Goal: Task Accomplishment & Management: Manage account settings

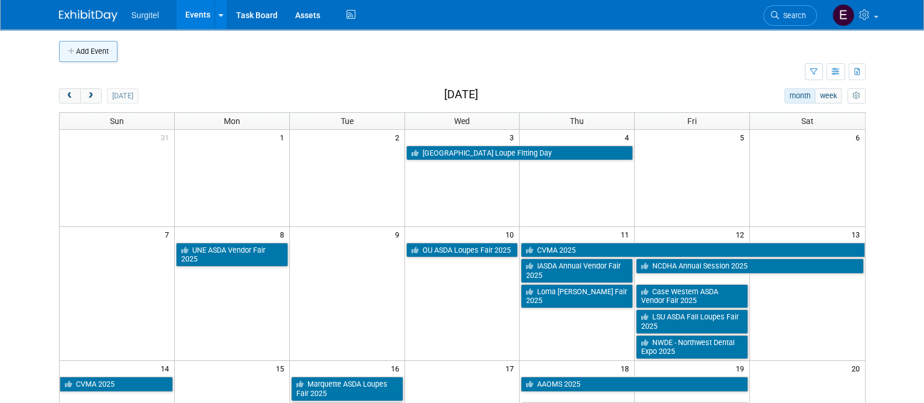
click at [100, 45] on button "Add Event" at bounding box center [88, 51] width 58 height 21
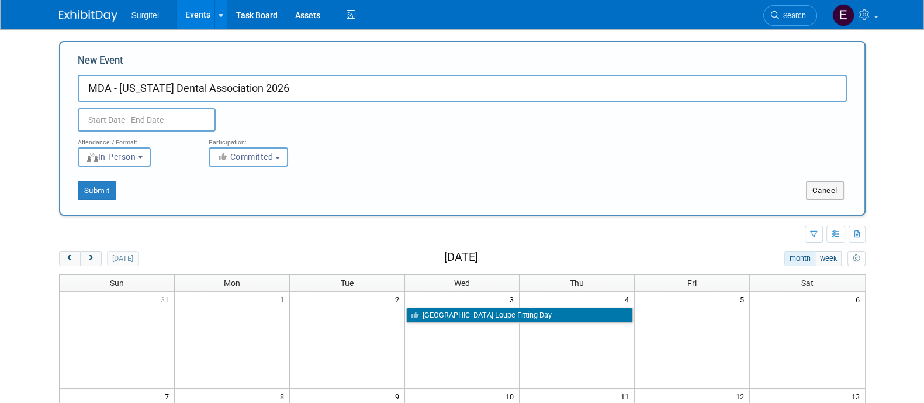
type input "MDA - [US_STATE] Dental Association 2026"
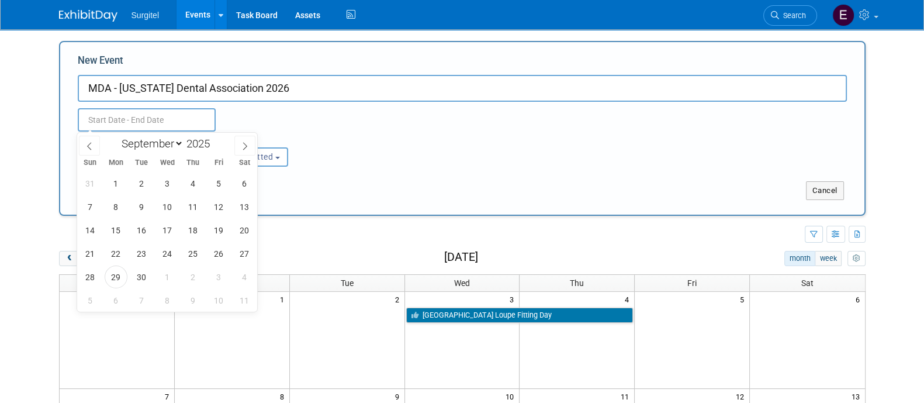
click at [117, 127] on input "text" at bounding box center [147, 119] width 138 height 23
click at [149, 147] on select "January February March April May June July August September October November De…" at bounding box center [149, 143] width 67 height 15
select select "3"
click at [116, 136] on select "January February March April May June July August September October November De…" at bounding box center [149, 143] width 67 height 15
click at [167, 270] on span "30" at bounding box center [166, 276] width 23 height 23
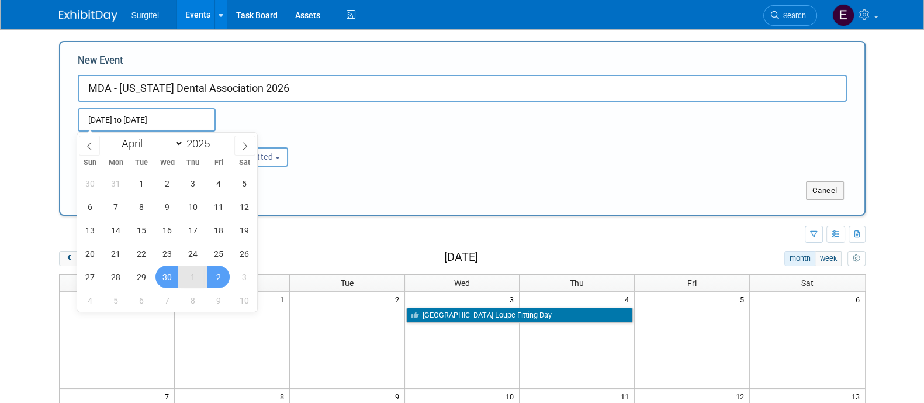
click at [220, 278] on span "2" at bounding box center [218, 276] width 23 height 23
type input "Apr 30, 2025 to May 2, 2025"
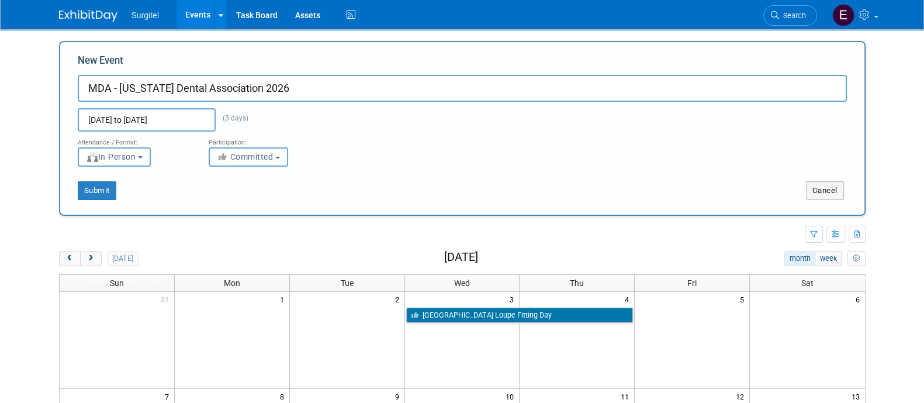
click at [155, 125] on input "Apr 30, 2025 to May 2, 2025" at bounding box center [147, 119] width 138 height 23
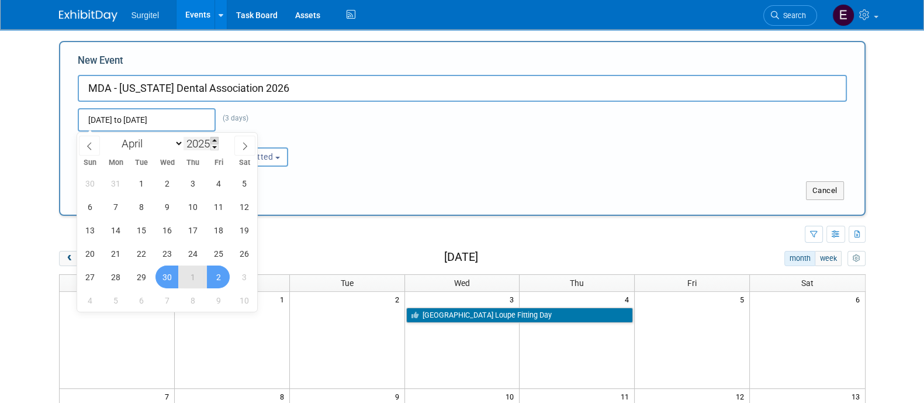
click at [217, 139] on span at bounding box center [214, 140] width 8 height 7
type input "2026"
click at [199, 278] on span "30" at bounding box center [192, 276] width 23 height 23
click at [240, 276] on span "2" at bounding box center [244, 276] width 23 height 23
type input "Apr 30, 2026 to May 2, 2026"
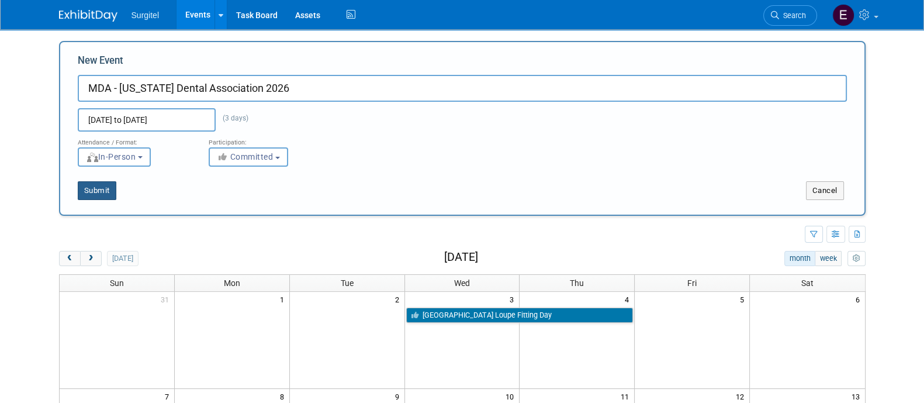
click at [96, 185] on button "Submit" at bounding box center [97, 190] width 39 height 19
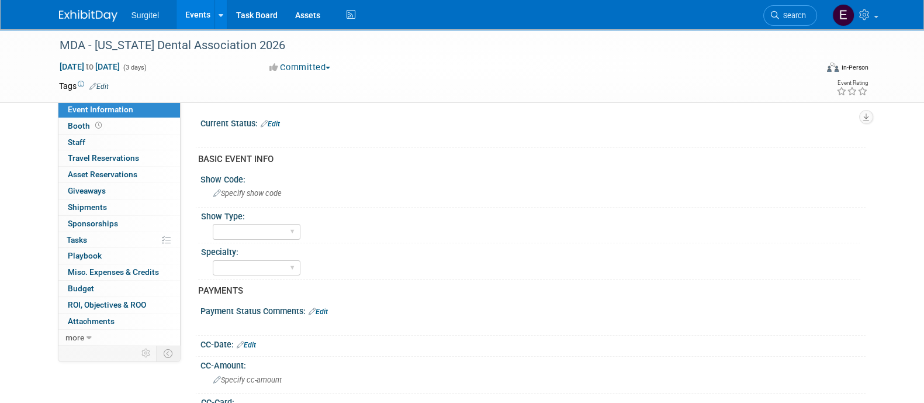
click at [105, 85] on link "Edit" at bounding box center [98, 86] width 19 height 8
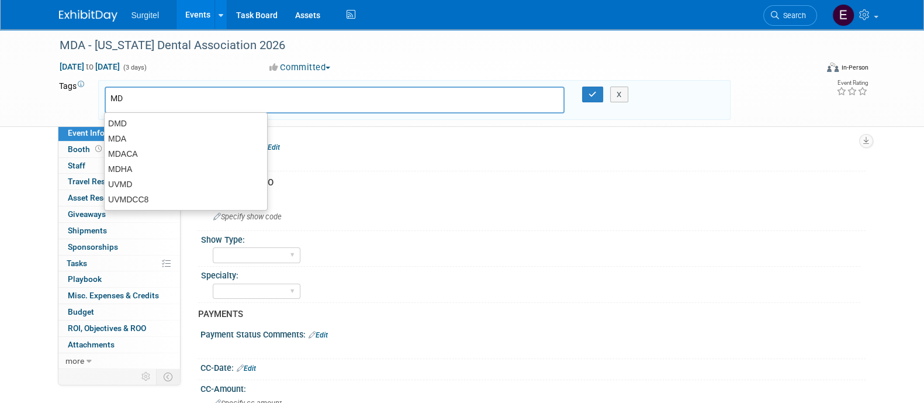
type input "MDA"
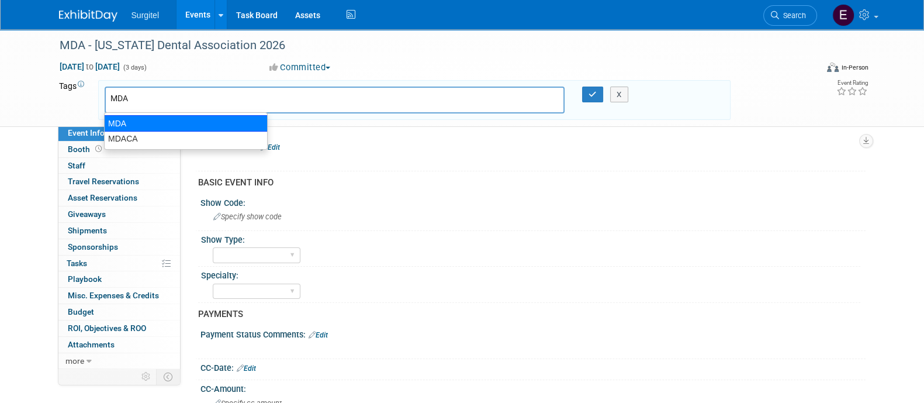
click at [124, 122] on div "MDA" at bounding box center [186, 123] width 164 height 16
type input "MDA"
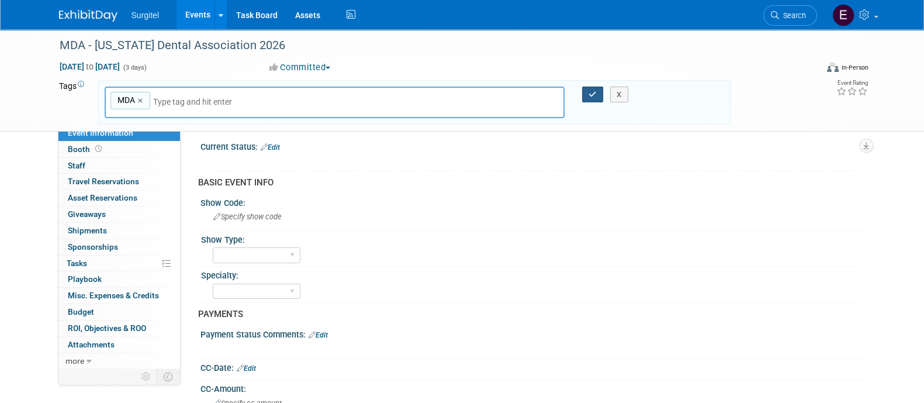
click at [590, 93] on icon "button" at bounding box center [592, 95] width 8 height 8
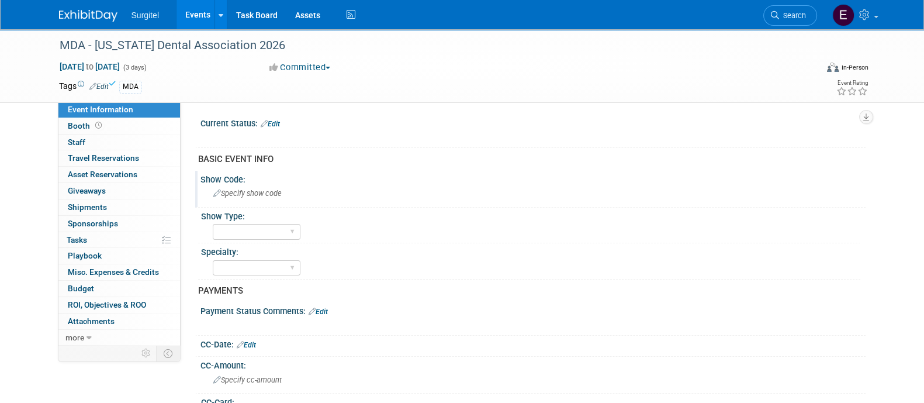
click at [248, 197] on div "Specify show code" at bounding box center [532, 193] width 647 height 18
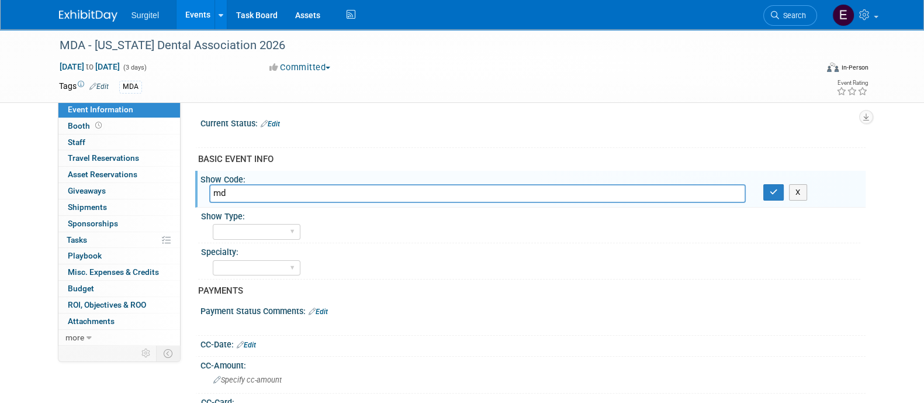
type input "m"
type input "MDA"
click at [770, 193] on icon "button" at bounding box center [773, 192] width 8 height 8
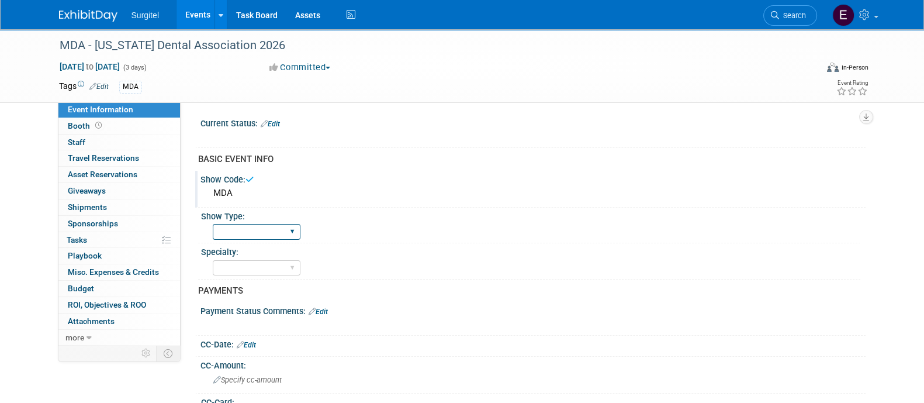
click at [215, 235] on select "School Show Trade Show Wet Lab CE Course Lunch and Learn" at bounding box center [257, 232] width 88 height 16
select select "Trade Show"
click at [213, 224] on select "School Show Trade Show Wet Lab CE Course Lunch and Learn" at bounding box center [257, 232] width 88 height 16
drag, startPoint x: 234, startPoint y: 278, endPoint x: 228, endPoint y: 269, distance: 11.0
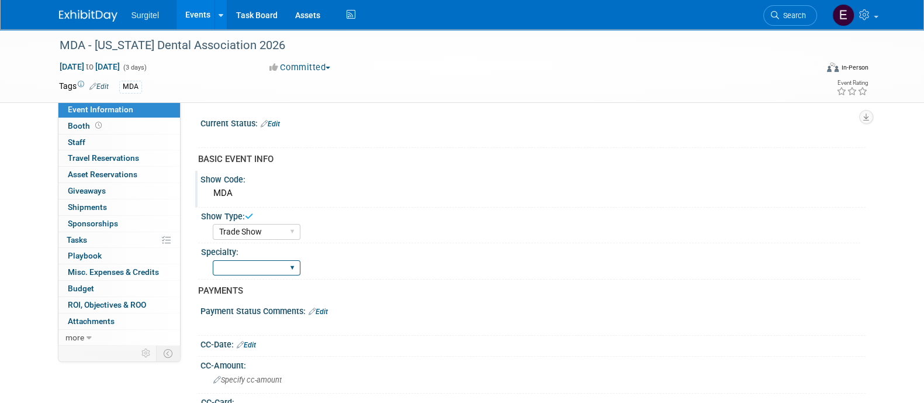
click at [228, 269] on select "Dental Hygiene Medical Veterinarian Other" at bounding box center [257, 268] width 88 height 16
select select "Dental"
click at [213, 260] on select "Dental Hygiene Medical Veterinarian Other" at bounding box center [257, 268] width 88 height 16
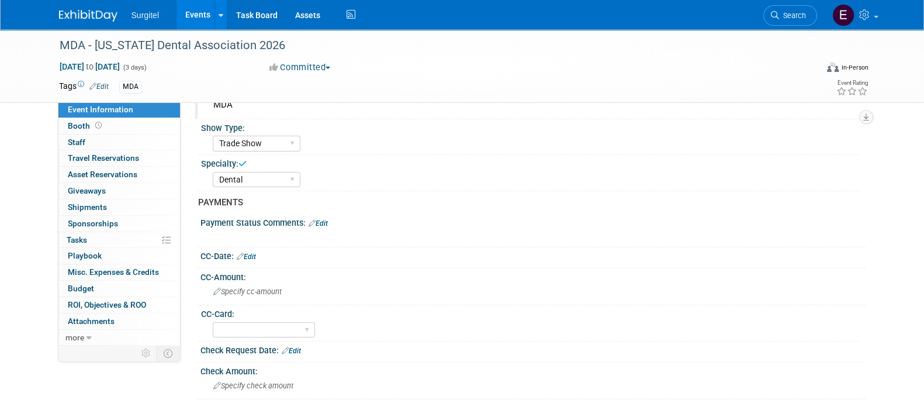
scroll to position [99, 0]
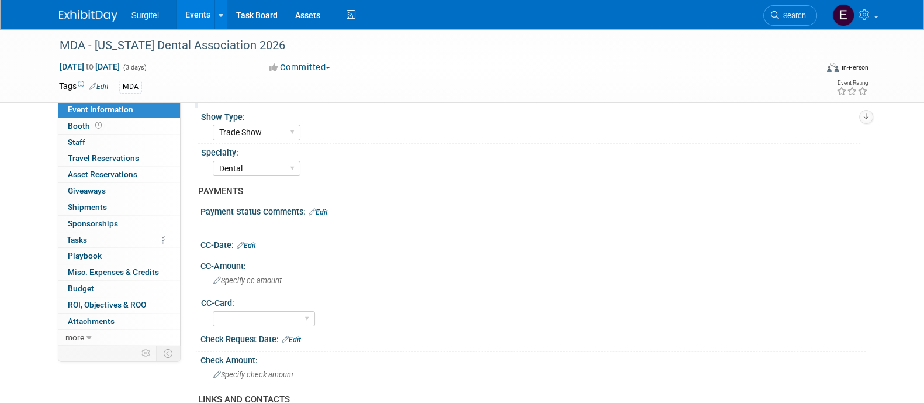
click at [254, 242] on link "Edit" at bounding box center [246, 245] width 19 height 8
select select "8"
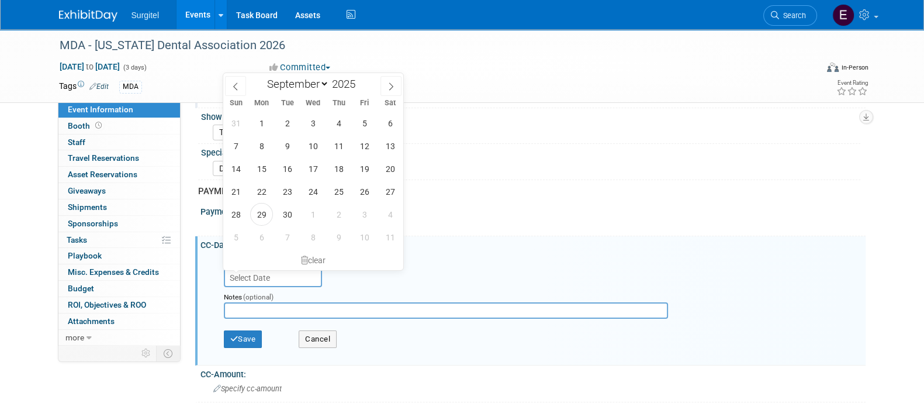
click at [261, 279] on input "text" at bounding box center [273, 277] width 98 height 19
click at [266, 207] on span "29" at bounding box center [261, 214] width 23 height 23
type input "[DATE]"
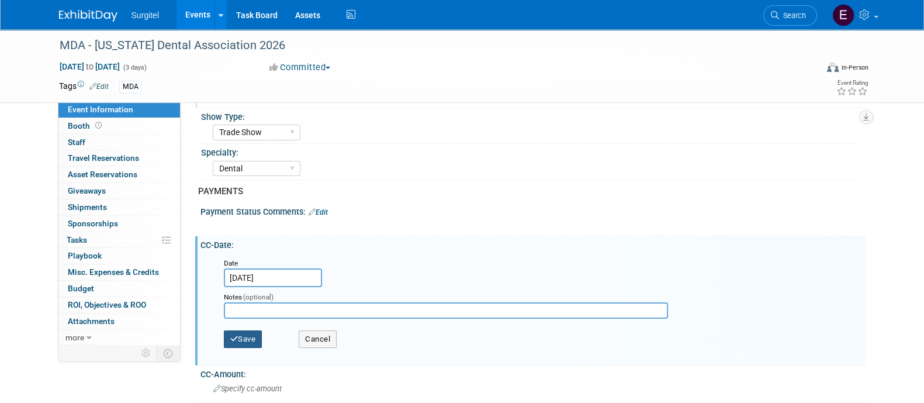
click at [240, 334] on button "Save" at bounding box center [243, 339] width 39 height 18
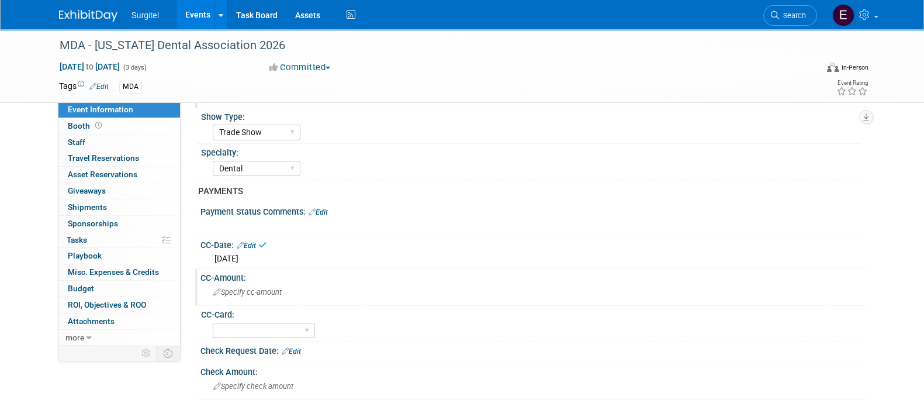
click at [267, 283] on div "Specify cc-amount" at bounding box center [532, 292] width 647 height 18
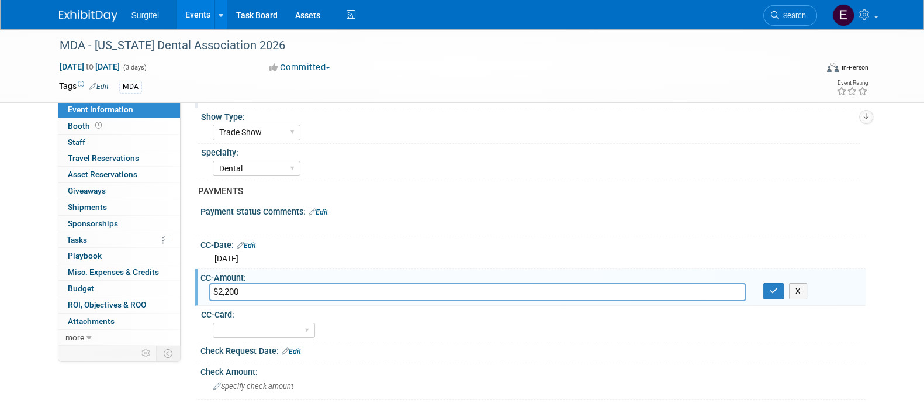
type input "$2,200"
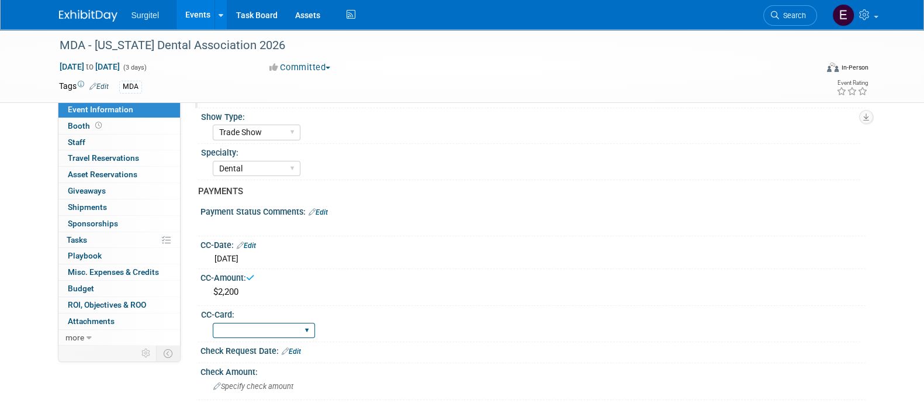
click at [279, 333] on select "Rewards - 12003 SkyMiles - 93008 Visa - 1925 Business Cash - 7359" at bounding box center [264, 331] width 102 height 16
select select "Rewards - 12003"
click at [213, 323] on select "Rewards - 12003 SkyMiles - 93008 Visa - 1925 Business Cash - 7359" at bounding box center [264, 331] width 102 height 16
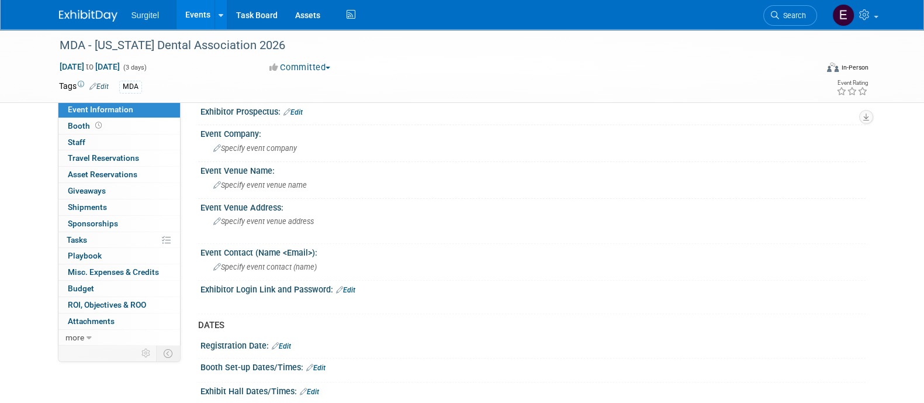
scroll to position [543, 0]
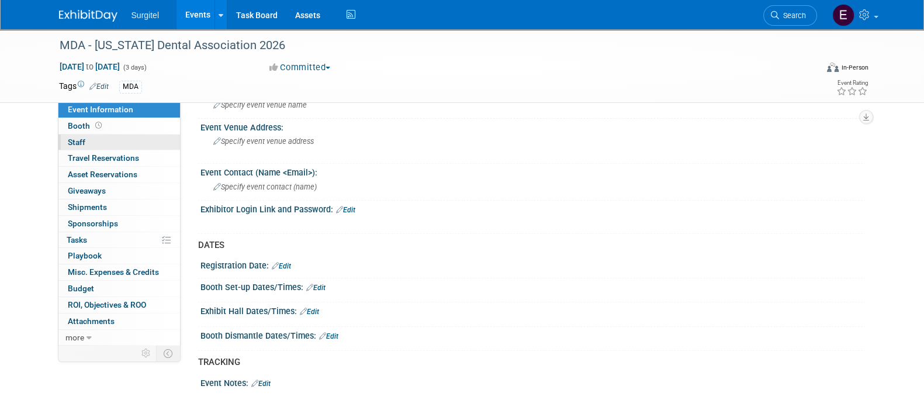
click at [130, 134] on link "0 Staff 0" at bounding box center [119, 142] width 122 height 16
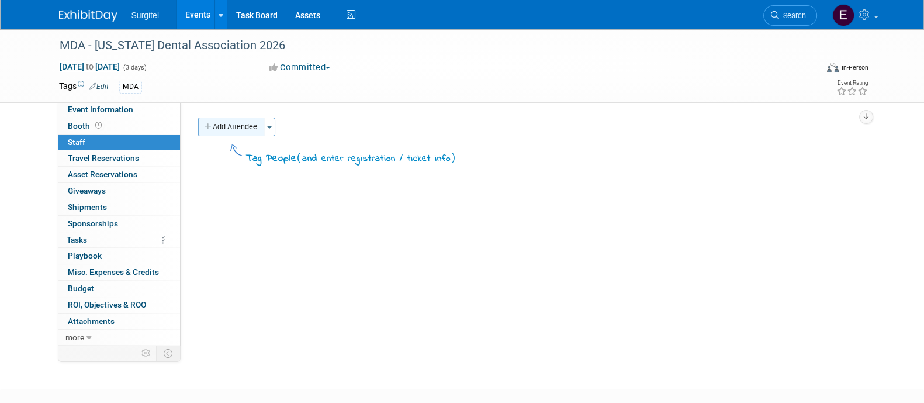
click at [231, 130] on button "Add Attendee" at bounding box center [231, 126] width 66 height 19
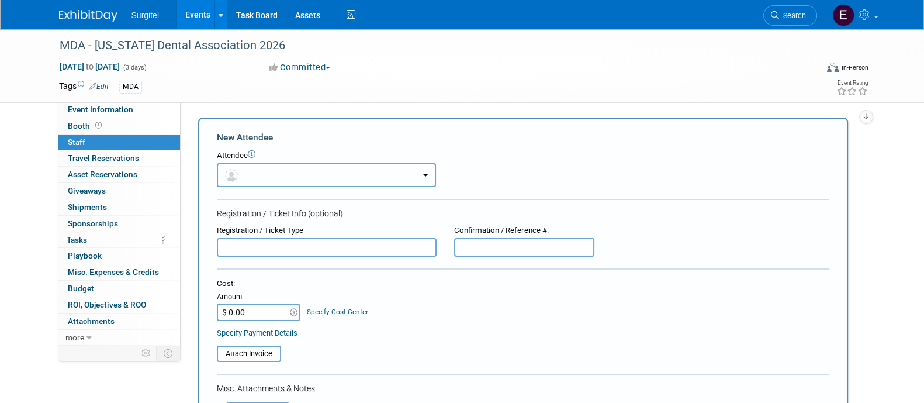
click at [248, 169] on button "button" at bounding box center [326, 175] width 219 height 24
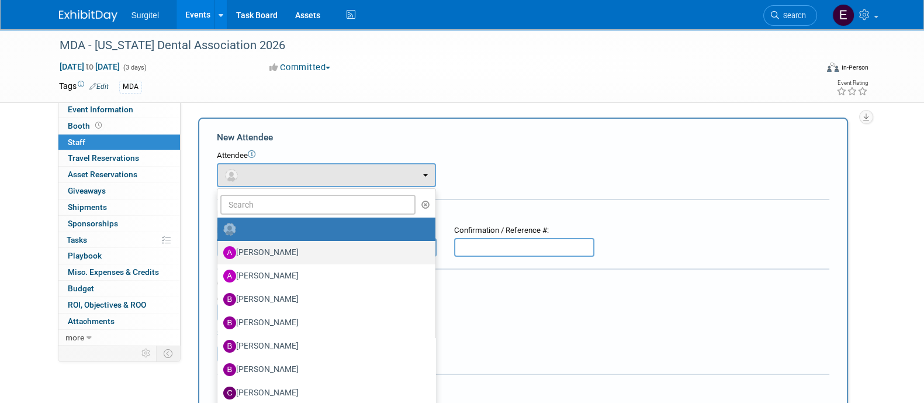
click at [280, 258] on label "[PERSON_NAME]" at bounding box center [323, 252] width 200 height 19
click at [219, 255] on input "[PERSON_NAME]" at bounding box center [216, 251] width 8 height 8
select select "1af1116f-4388-4613-8858-55735f67b91f"
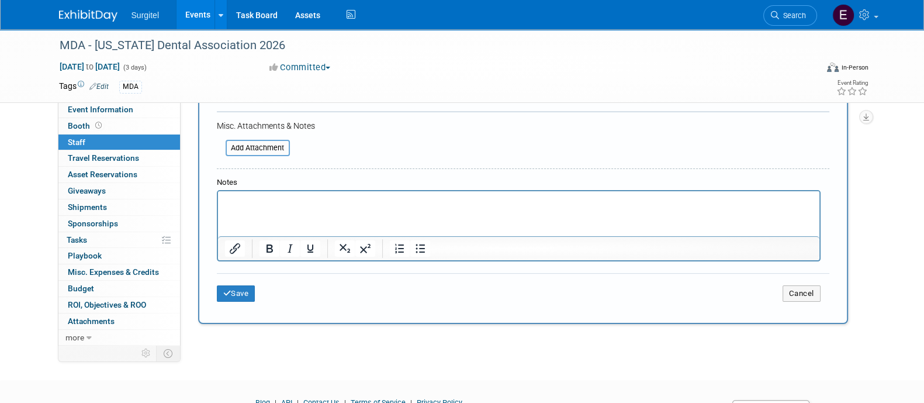
scroll to position [304, 0]
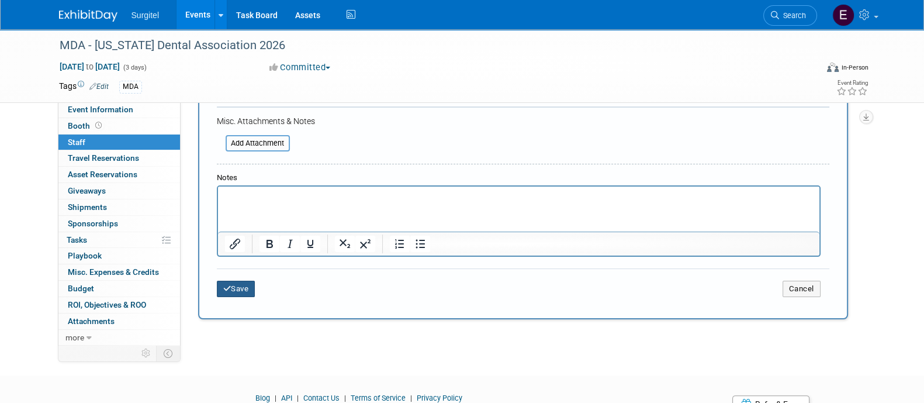
click at [238, 286] on button "Save" at bounding box center [236, 288] width 39 height 16
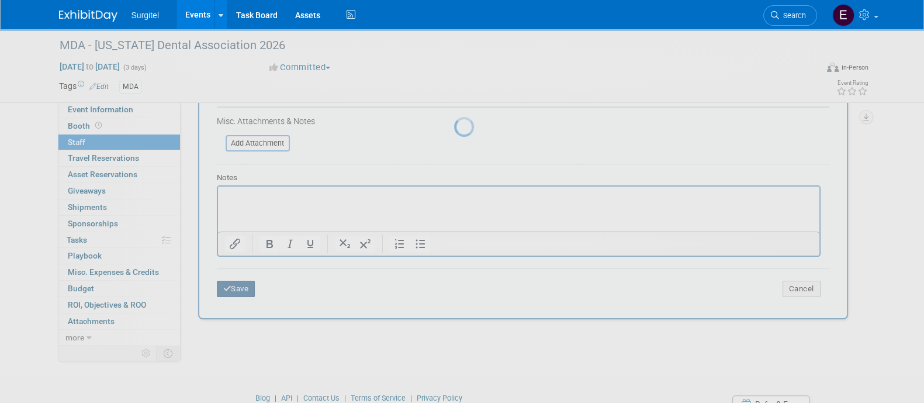
scroll to position [67, 0]
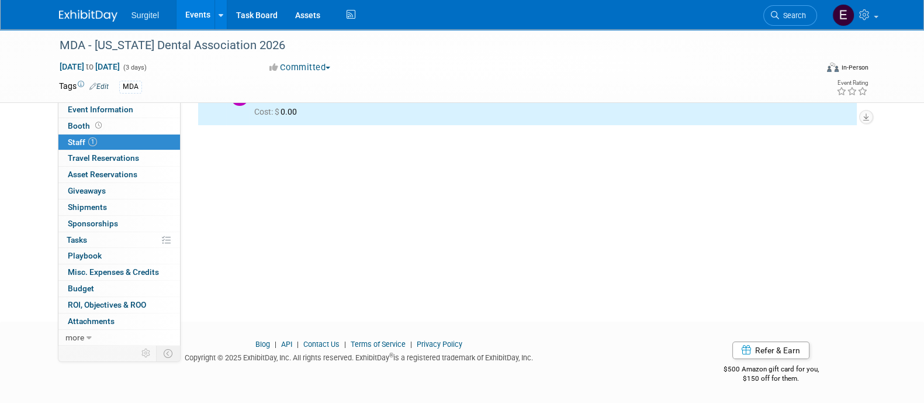
click at [202, 16] on link "Events" at bounding box center [197, 14] width 43 height 29
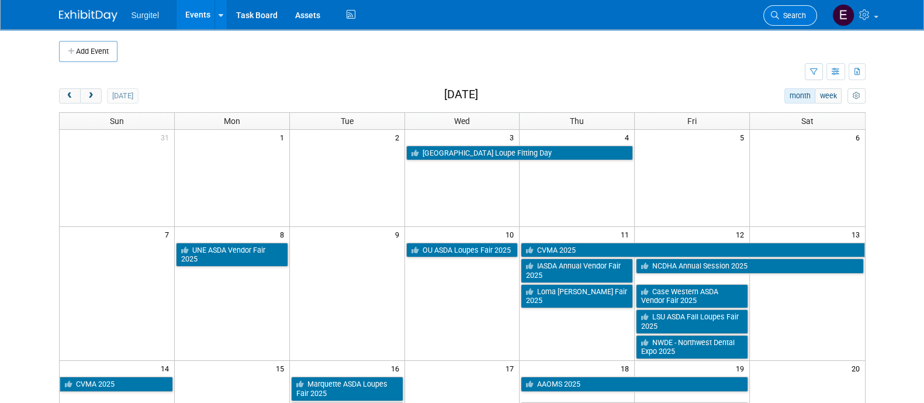
click at [799, 8] on link "Search" at bounding box center [790, 15] width 54 height 20
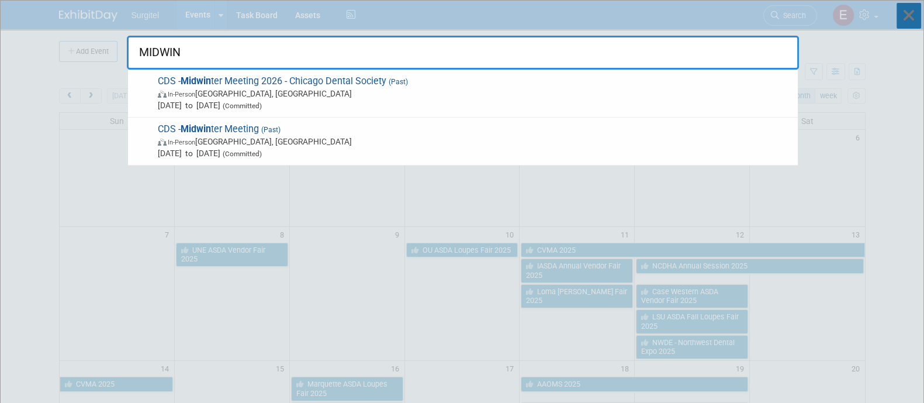
type input "MIDWIN"
click at [903, 15] on icon at bounding box center [908, 16] width 25 height 26
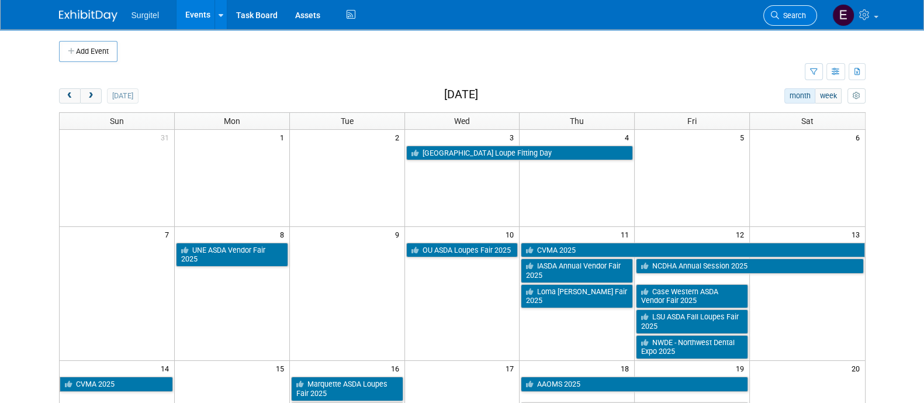
click at [806, 11] on link "Search" at bounding box center [790, 15] width 54 height 20
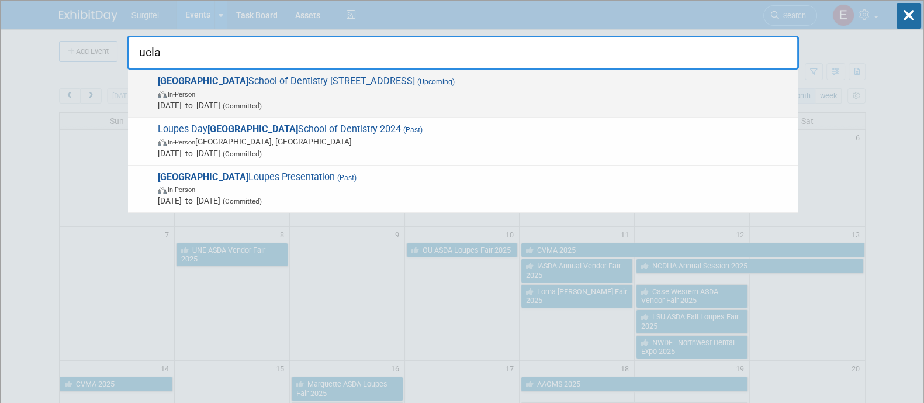
type input "ucla"
click at [658, 103] on span "Oct 1, 2025 to Oct 1, 2025 (Committed)" at bounding box center [475, 105] width 634 height 12
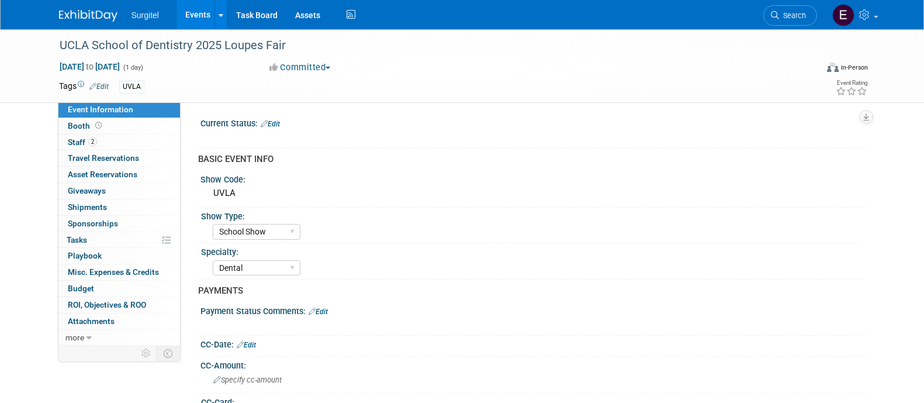
select select "School Show"
select select "Dental"
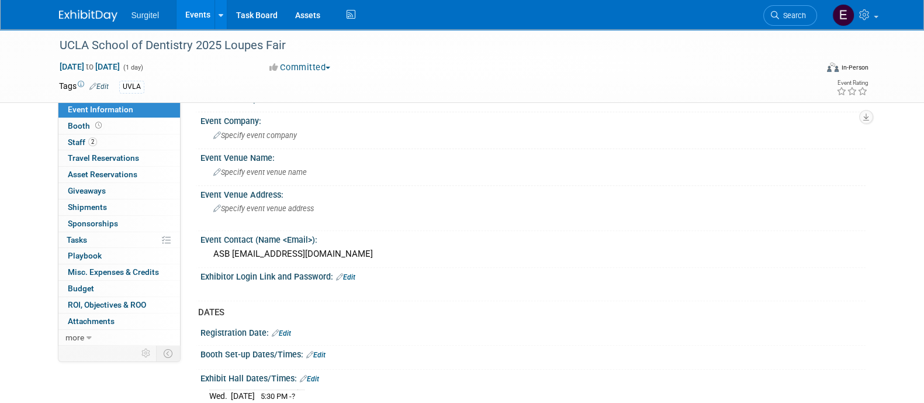
scroll to position [472, 0]
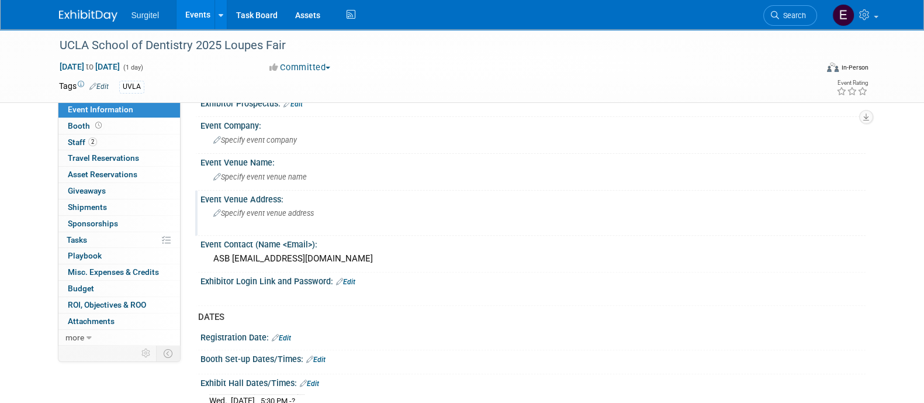
click at [292, 214] on div "Specify event venue address" at bounding box center [338, 217] width 259 height 27
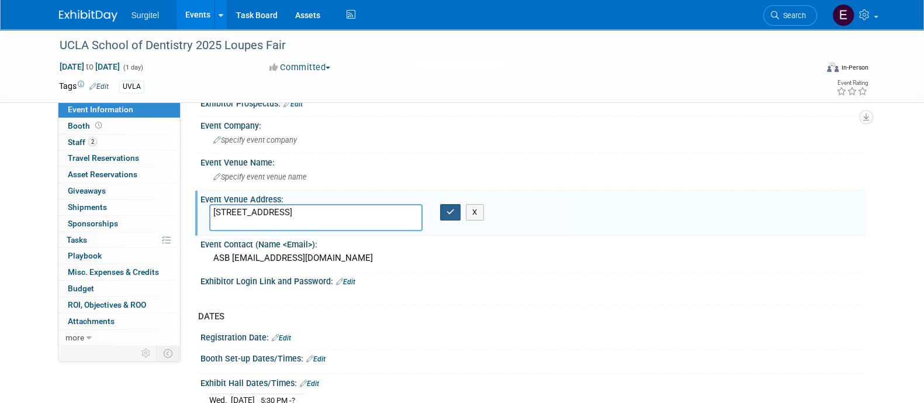
type textarea "714 Tiverton, Los Angeles, CA 90095"
click at [452, 208] on icon "button" at bounding box center [450, 212] width 8 height 8
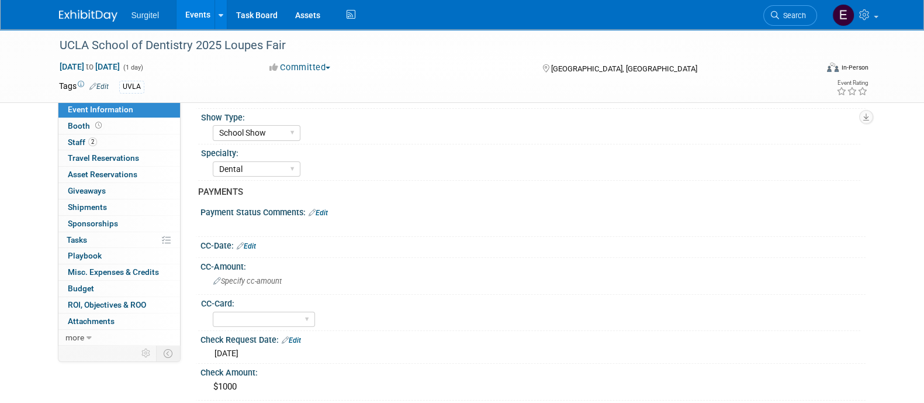
scroll to position [52, 0]
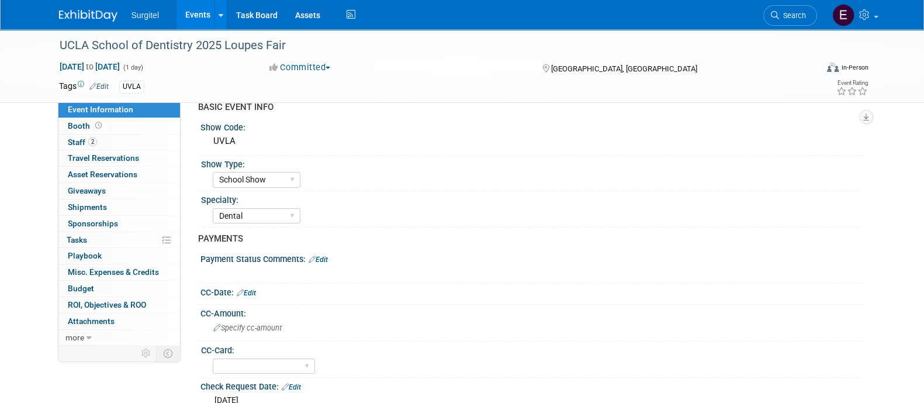
drag, startPoint x: 917, startPoint y: 118, endPoint x: 920, endPoint y: 144, distance: 25.8
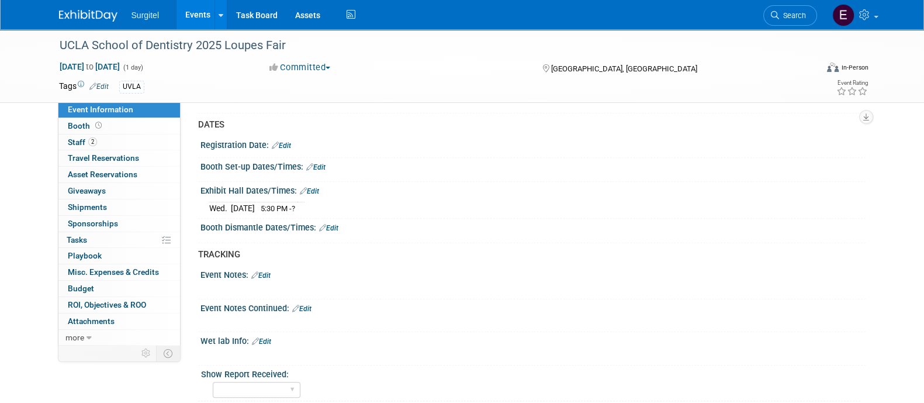
scroll to position [663, 0]
click at [270, 272] on link "Edit" at bounding box center [260, 276] width 19 height 8
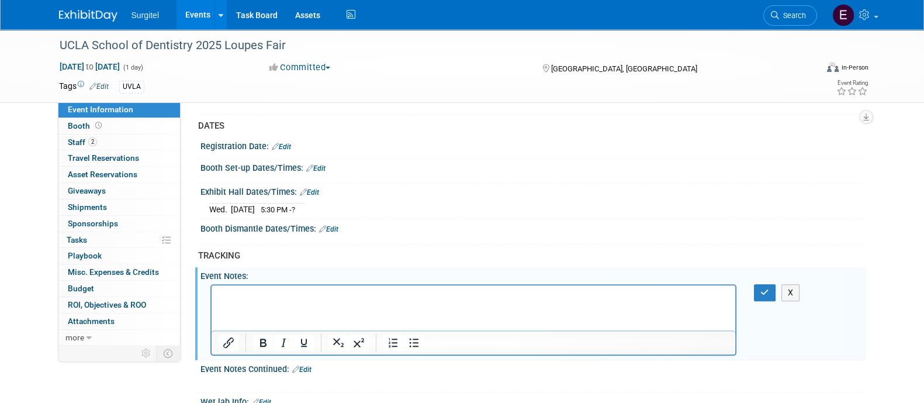
scroll to position [0, 0]
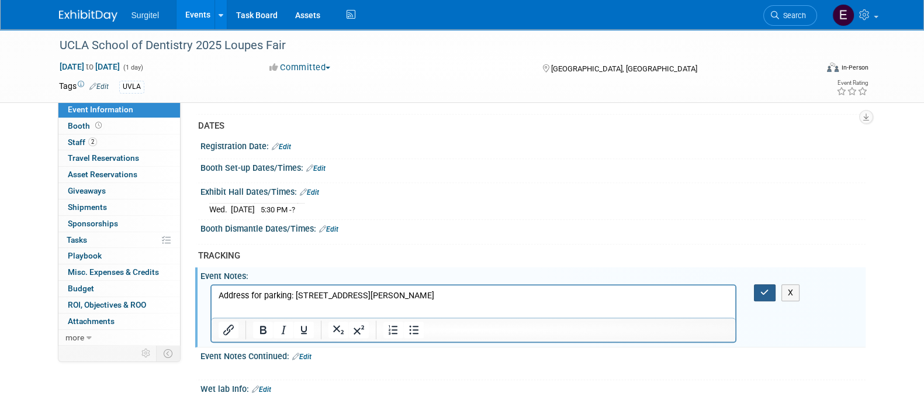
click at [765, 288] on icon "button" at bounding box center [764, 292] width 9 height 8
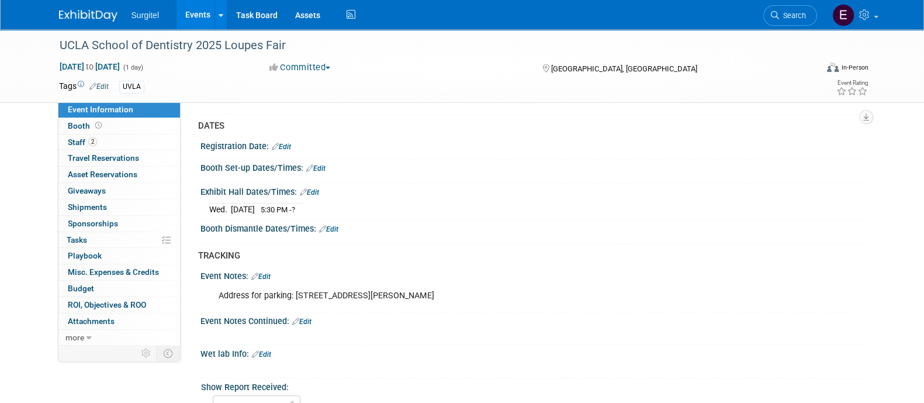
click at [311, 317] on link "Edit" at bounding box center [301, 321] width 19 height 8
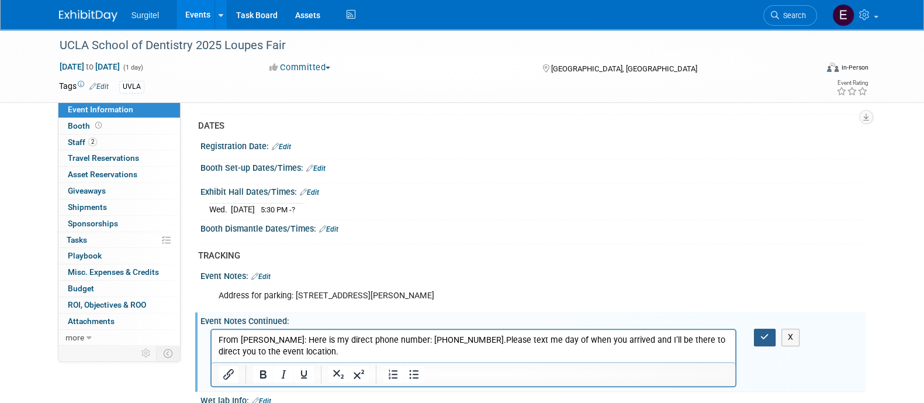
click at [762, 337] on button "button" at bounding box center [765, 336] width 22 height 17
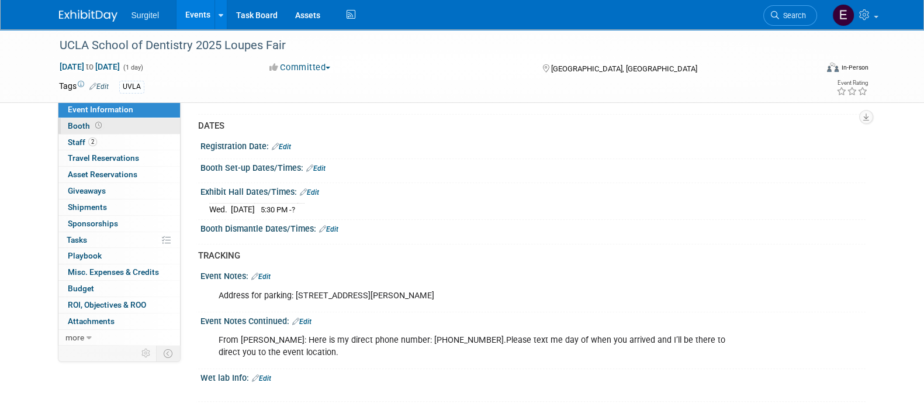
click at [157, 123] on link "Booth" at bounding box center [119, 126] width 122 height 16
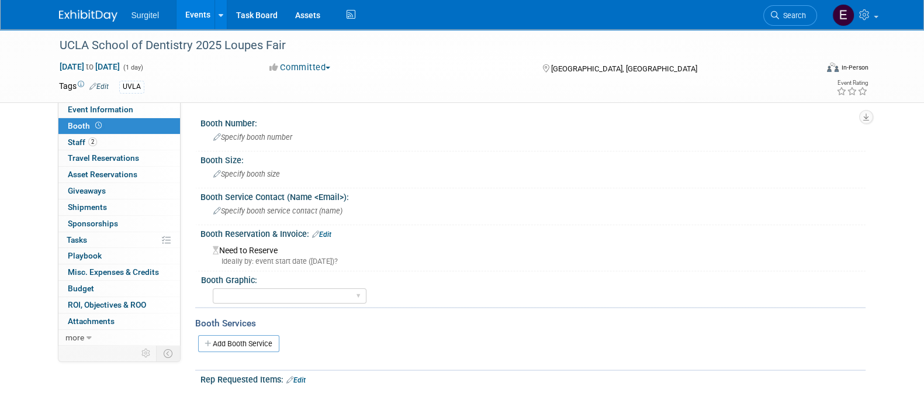
click at [328, 232] on link "Edit" at bounding box center [321, 234] width 19 height 8
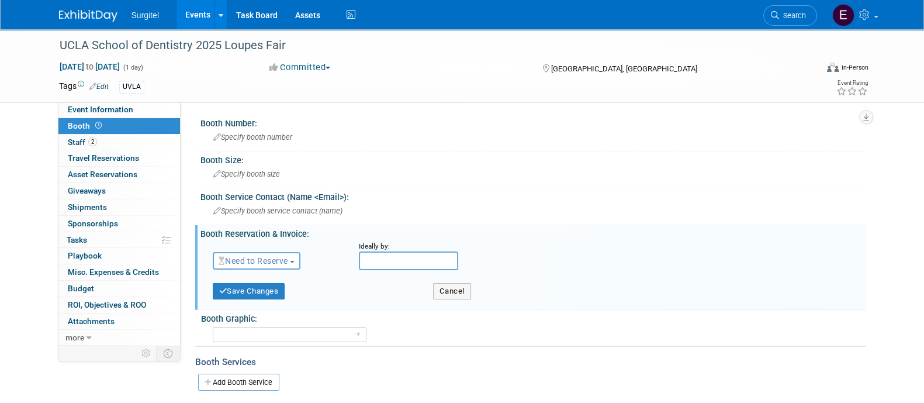
click at [278, 262] on span "Need to Reserve" at bounding box center [254, 260] width 70 height 9
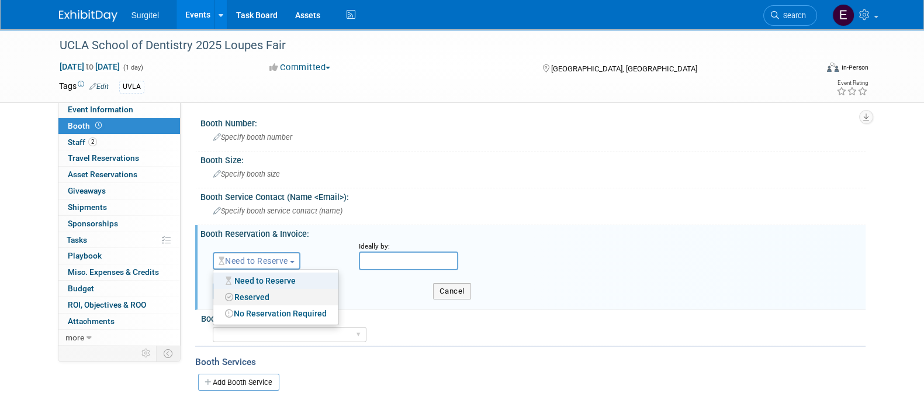
click at [280, 290] on link "Reserved" at bounding box center [275, 297] width 125 height 16
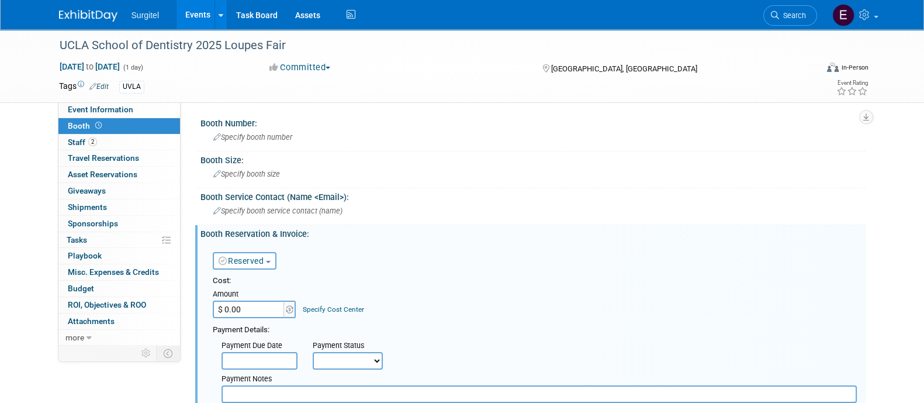
click at [263, 311] on input "$ 0.00" at bounding box center [249, 309] width 73 height 18
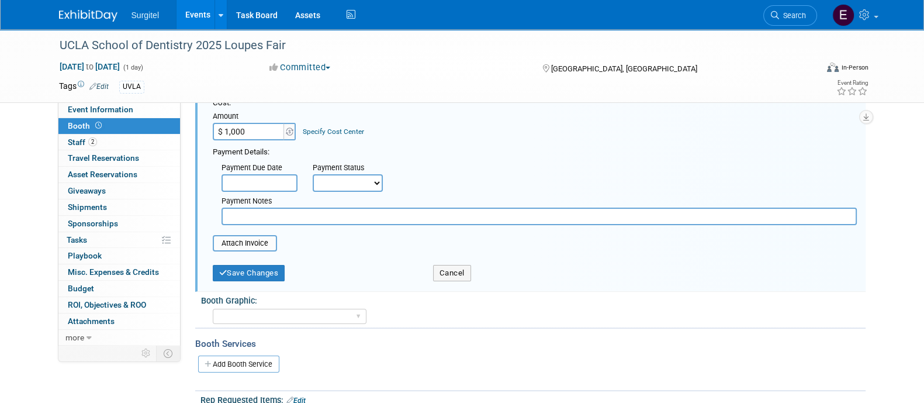
scroll to position [179, 0]
type input "$ 1,000.00"
click at [257, 273] on button "Save Changes" at bounding box center [249, 271] width 72 height 16
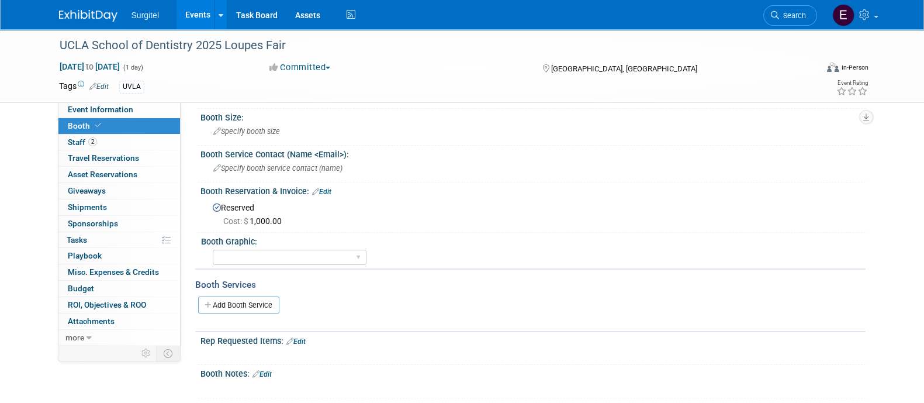
scroll to position [34, 0]
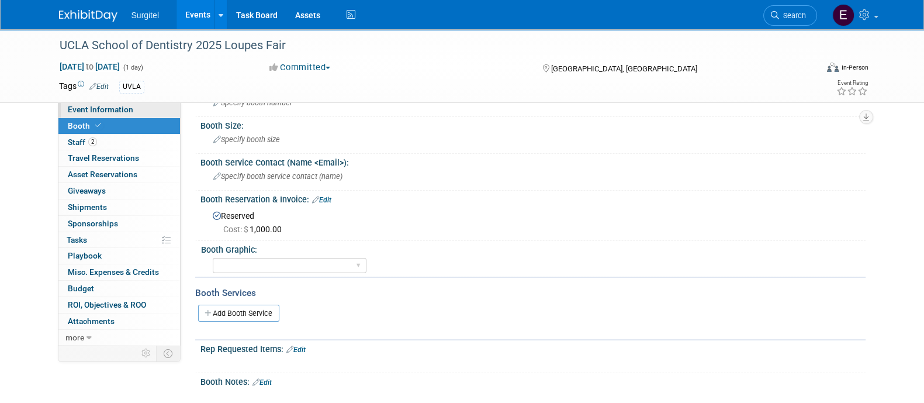
click at [109, 106] on span "Event Information" at bounding box center [100, 109] width 65 height 9
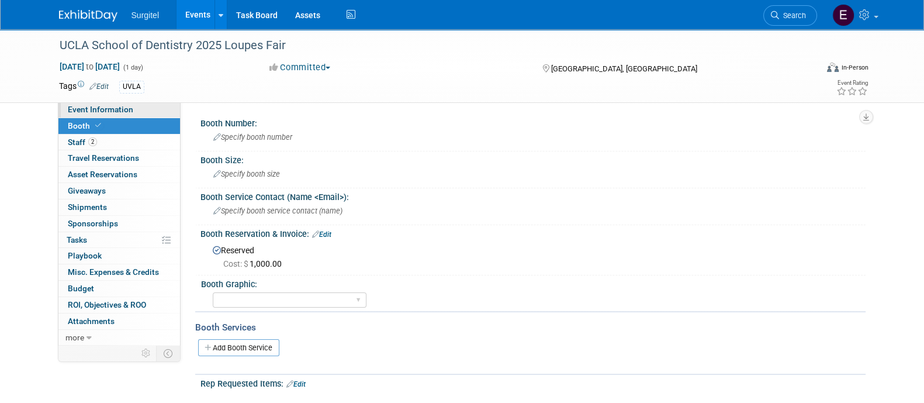
select select "School Show"
select select "Dental"
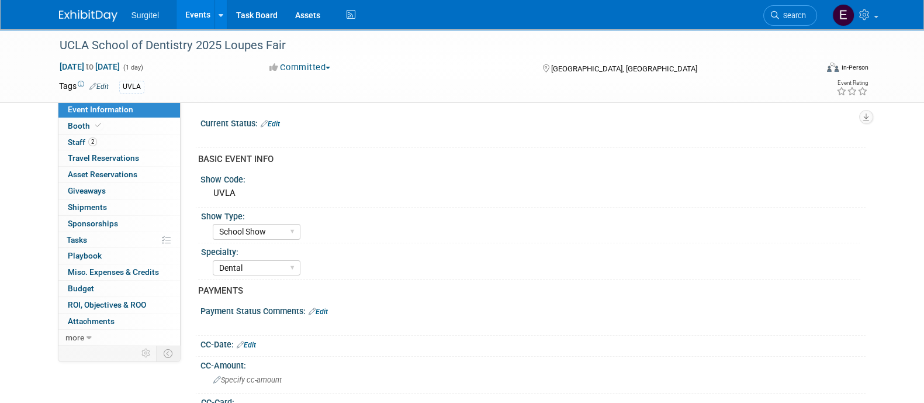
click at [189, 19] on link "Events" at bounding box center [197, 14] width 43 height 29
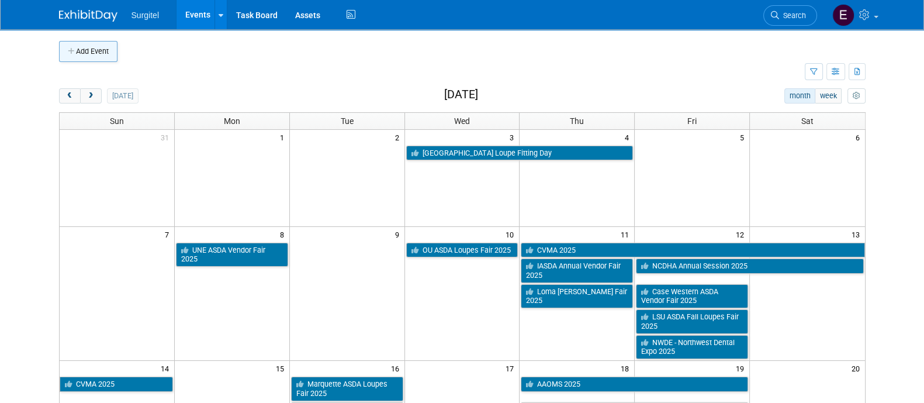
click at [88, 54] on button "Add Event" at bounding box center [88, 51] width 58 height 21
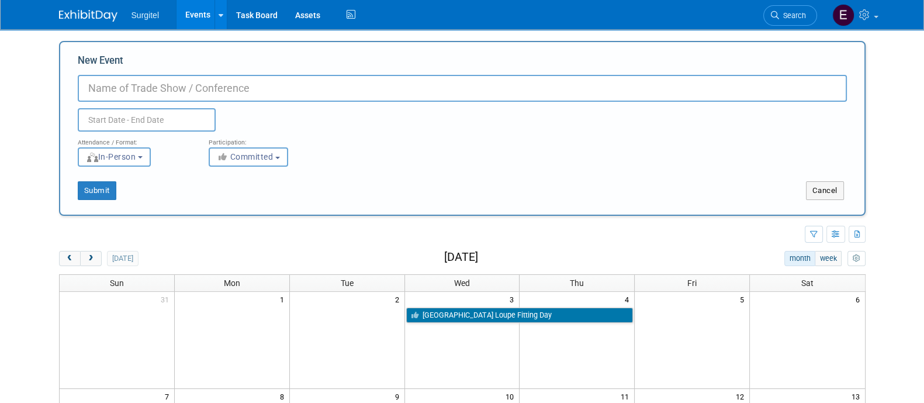
click at [88, 54] on label "New Event" at bounding box center [101, 63] width 46 height 18
click at [88, 75] on input "New Event" at bounding box center [462, 88] width 769 height 27
type input "NOHC - National Oral Health Convention 2026"
click at [212, 121] on input "text" at bounding box center [147, 119] width 138 height 23
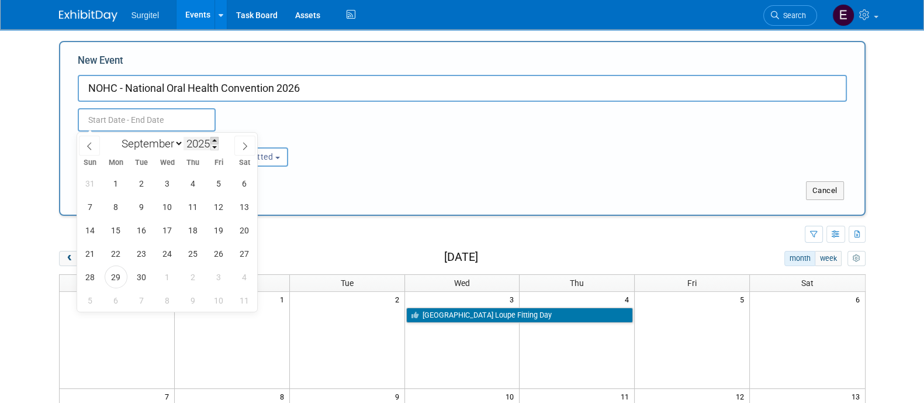
click at [213, 139] on span at bounding box center [214, 140] width 8 height 7
type input "2026"
click at [137, 147] on select "January February March April May June July August September October November De…" at bounding box center [149, 143] width 67 height 15
select select "3"
click at [116, 136] on select "January February March April May June July August September October November De…" at bounding box center [149, 143] width 67 height 15
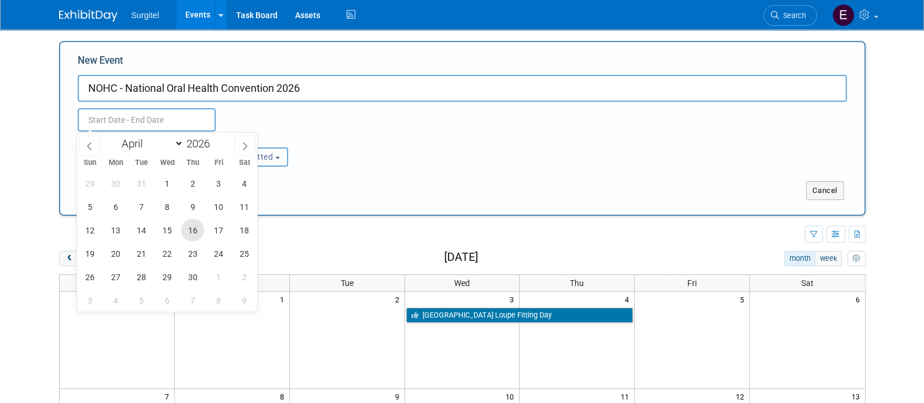
click at [192, 237] on span "16" at bounding box center [192, 230] width 23 height 23
click at [247, 238] on span "18" at bounding box center [244, 230] width 23 height 23
type input "[DATE] to [DATE]"
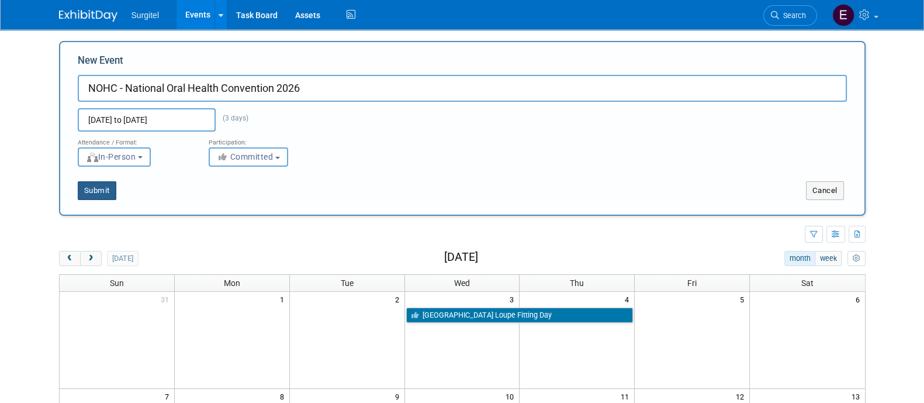
click at [79, 188] on button "Submit" at bounding box center [97, 190] width 39 height 19
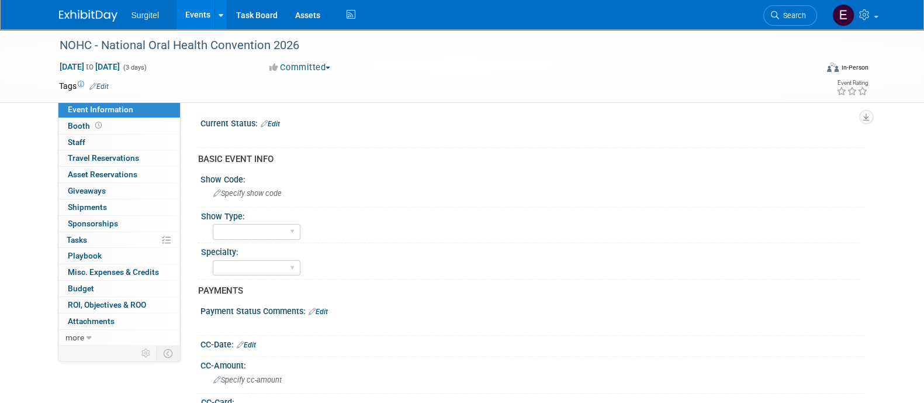
click at [100, 85] on link "Edit" at bounding box center [98, 86] width 19 height 8
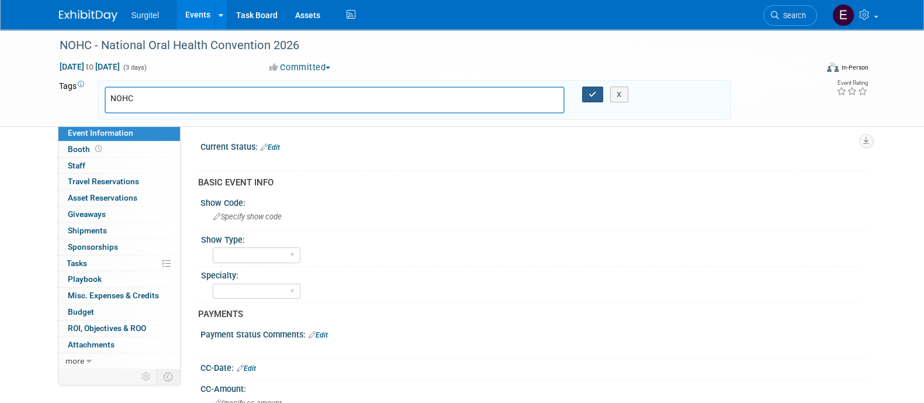
type input "NOHC"
click at [593, 91] on icon "button" at bounding box center [592, 95] width 8 height 8
type input "NOHC"
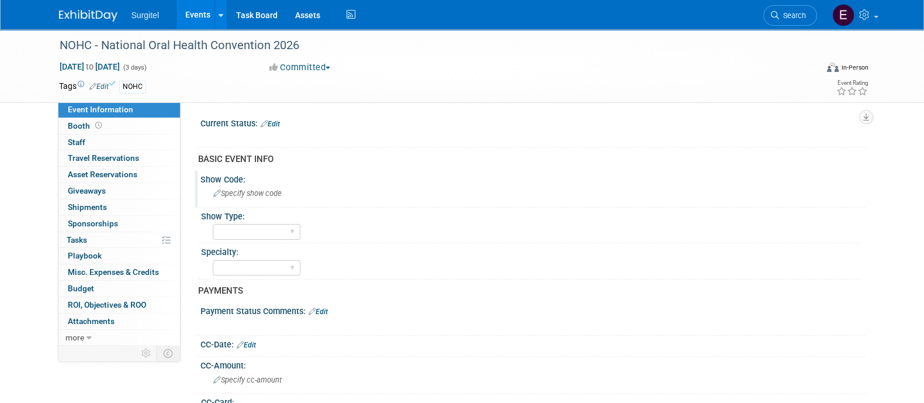
click at [240, 197] on div "Specify show code" at bounding box center [532, 193] width 647 height 18
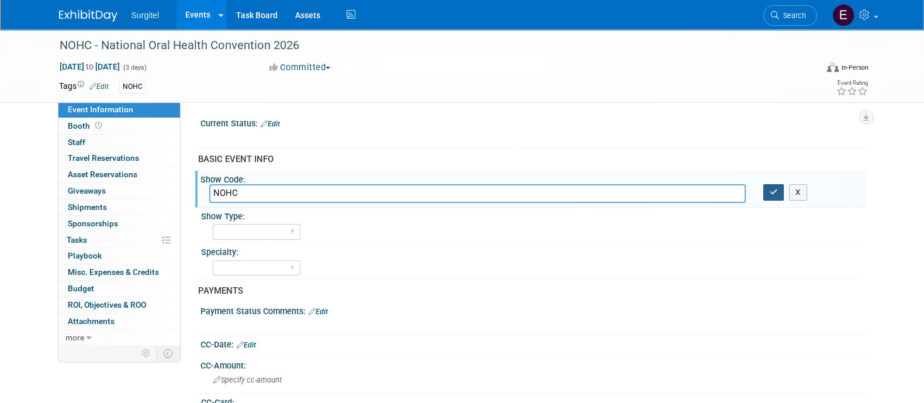
type input "NOHC"
click at [766, 193] on button "button" at bounding box center [773, 192] width 21 height 16
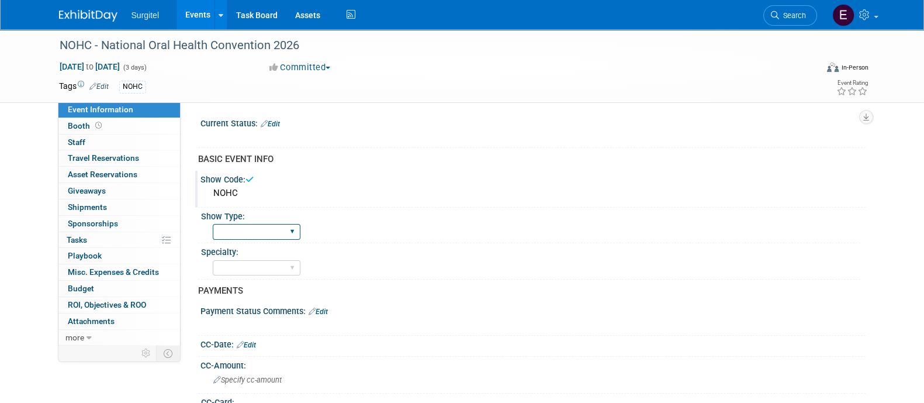
click at [288, 235] on select "School Show Trade Show Wet Lab CE Course Lunch and Learn" at bounding box center [257, 232] width 88 height 16
select select "Trade Show"
click at [213, 224] on select "School Show Trade Show Wet Lab CE Course Lunch and Learn" at bounding box center [257, 232] width 88 height 16
click at [260, 258] on div "Dental Hygiene Medical Veterinarian Other" at bounding box center [257, 268] width 88 height 22
click at [260, 262] on select "Dental Hygiene Medical Veterinarian Other" at bounding box center [257, 268] width 88 height 16
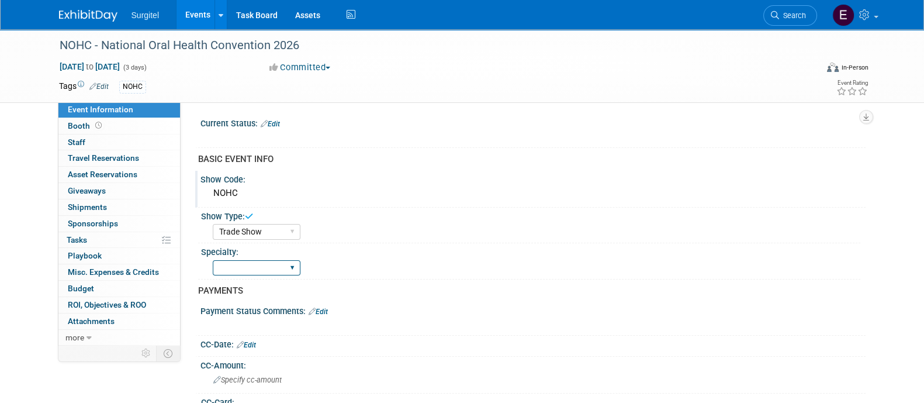
select select "Dental"
click at [213, 260] on select "Dental Hygiene Medical Veterinarian Other" at bounding box center [257, 268] width 88 height 16
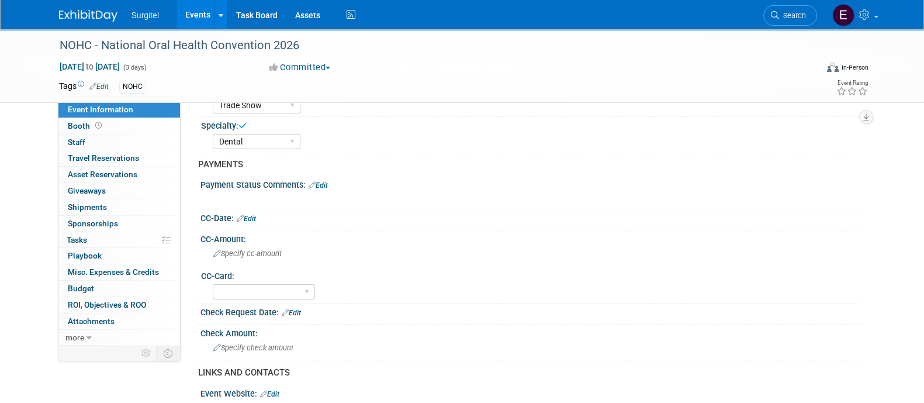
scroll to position [130, 0]
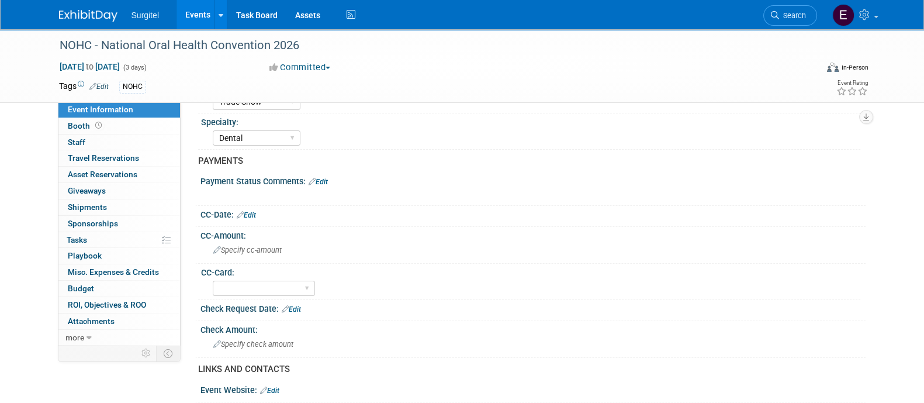
click at [251, 213] on link "Edit" at bounding box center [246, 215] width 19 height 8
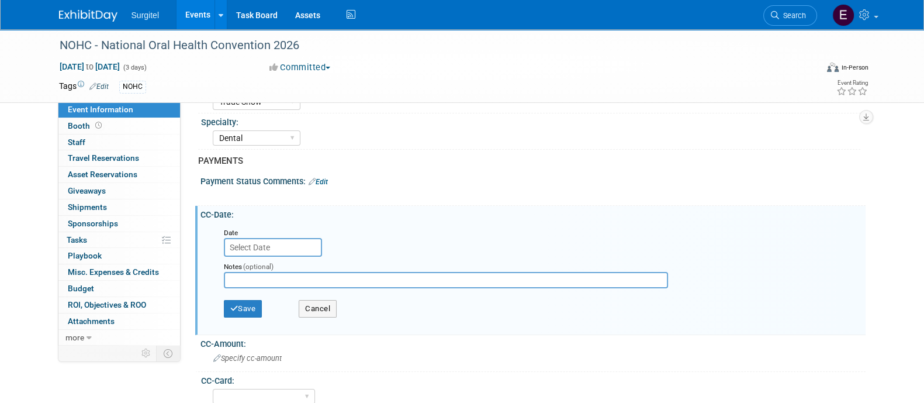
click at [245, 247] on input "text" at bounding box center [273, 247] width 98 height 19
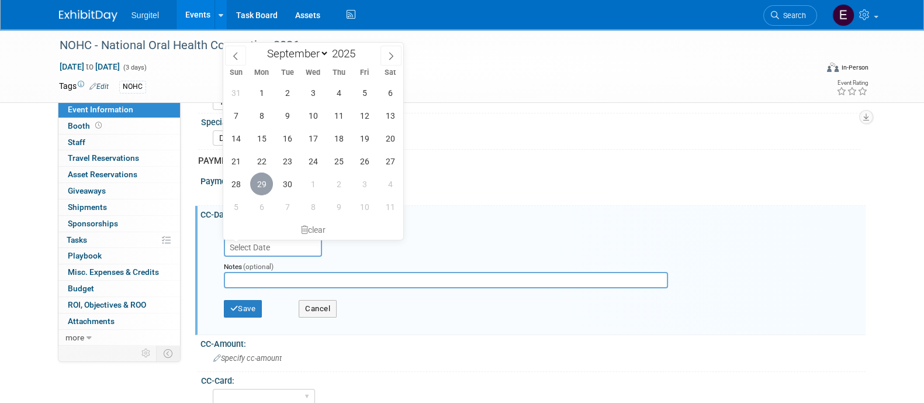
click at [264, 189] on span "29" at bounding box center [261, 183] width 23 height 23
type input "[DATE]"
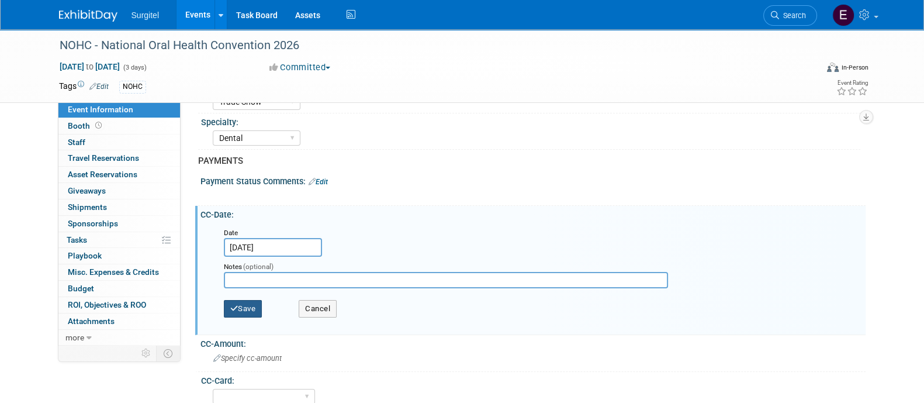
click at [228, 303] on button "Save" at bounding box center [243, 309] width 39 height 18
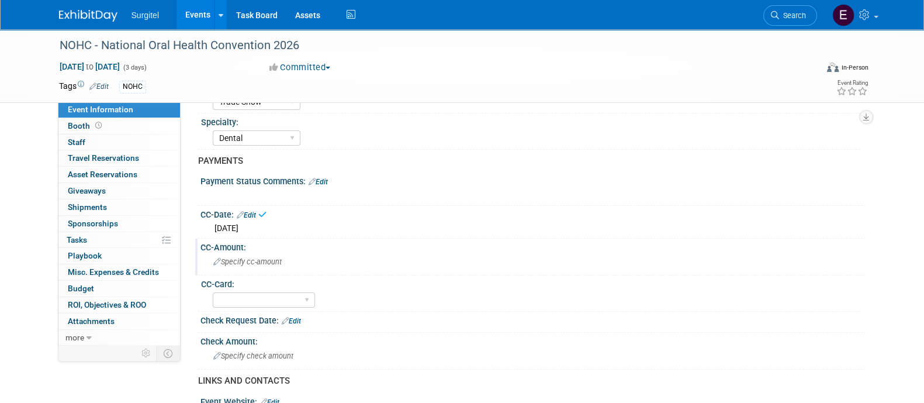
click at [257, 266] on div "Specify cc-amount" at bounding box center [532, 261] width 647 height 18
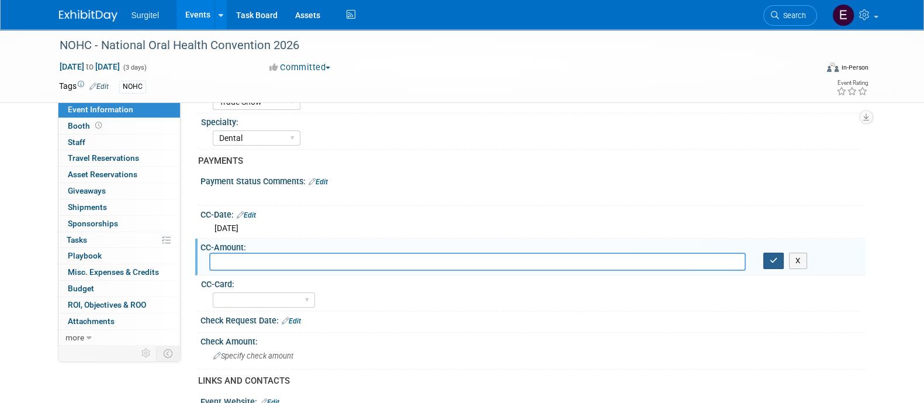
click at [778, 264] on button "button" at bounding box center [773, 260] width 21 height 16
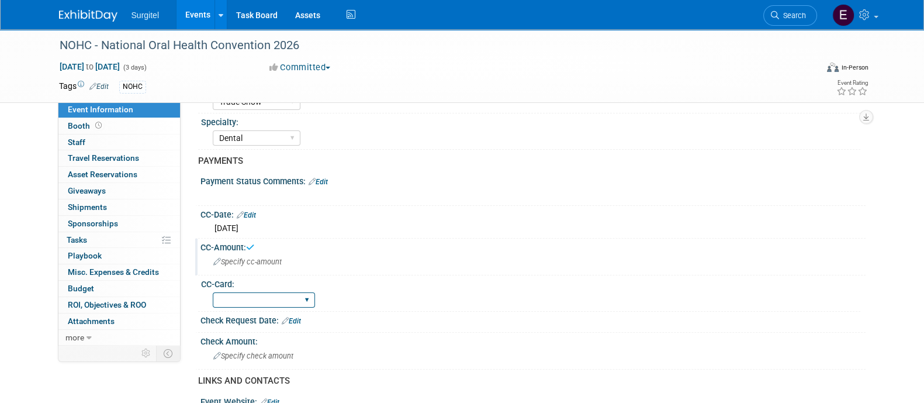
click at [300, 299] on select "Rewards - 12003 SkyMiles - 93008 Visa - 1925 Business Cash - 7359" at bounding box center [264, 300] width 102 height 16
select select "SkyMiles - 93008"
click at [213, 292] on select "Rewards - 12003 SkyMiles - 93008 Visa - 1925 Business Cash - 7359" at bounding box center [264, 300] width 102 height 16
click at [231, 261] on span "Specify cc-amount" at bounding box center [247, 261] width 68 height 9
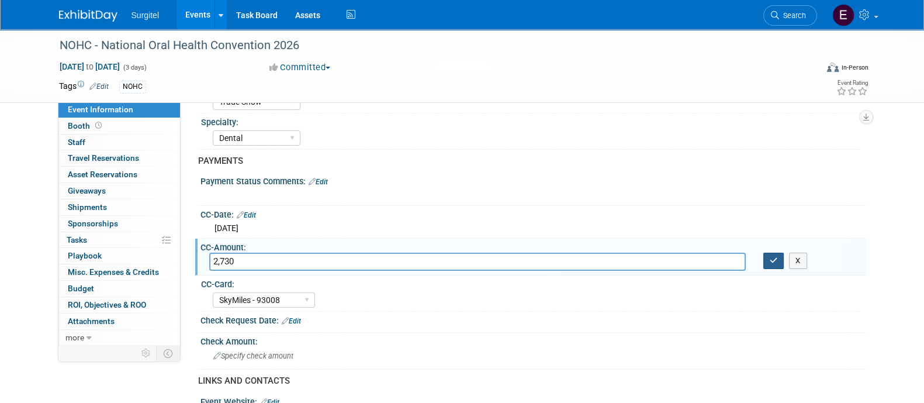
type input "2,730"
click at [768, 264] on button "button" at bounding box center [773, 260] width 21 height 16
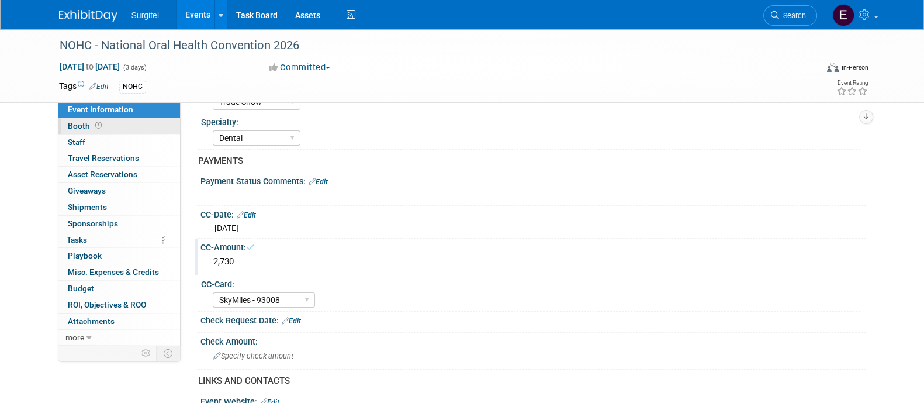
click at [112, 121] on link "Booth" at bounding box center [119, 126] width 122 height 16
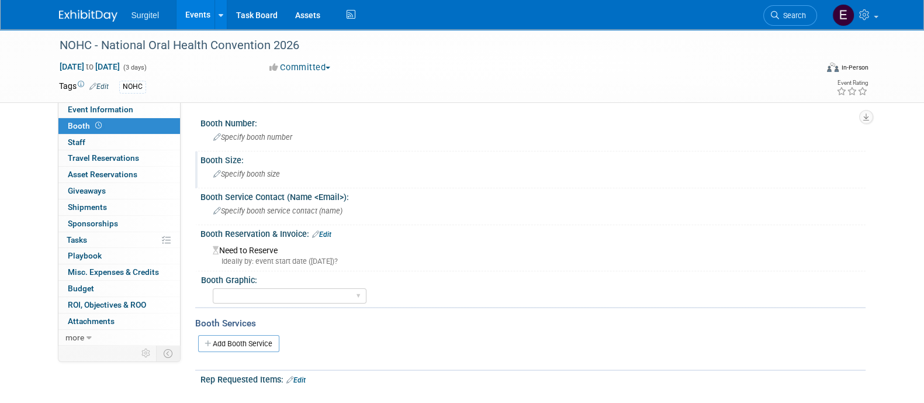
click at [283, 171] on div "Specify booth size" at bounding box center [532, 174] width 647 height 18
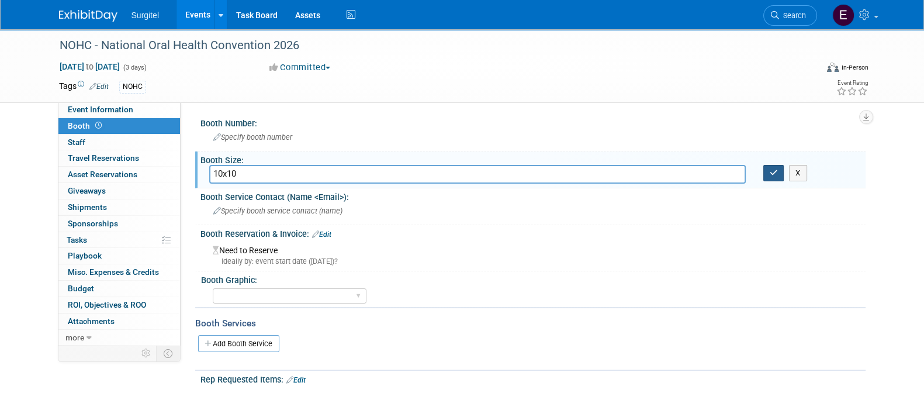
type input "10x10"
click at [779, 171] on button "button" at bounding box center [773, 173] width 21 height 16
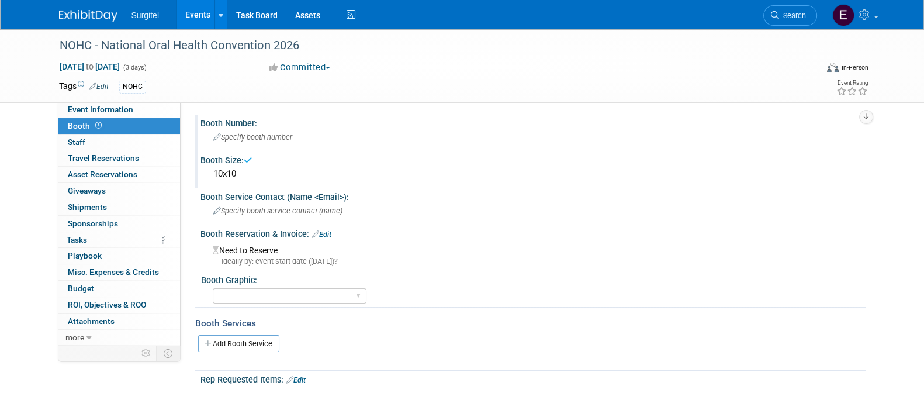
click at [286, 143] on div "Specify booth number" at bounding box center [532, 137] width 647 height 18
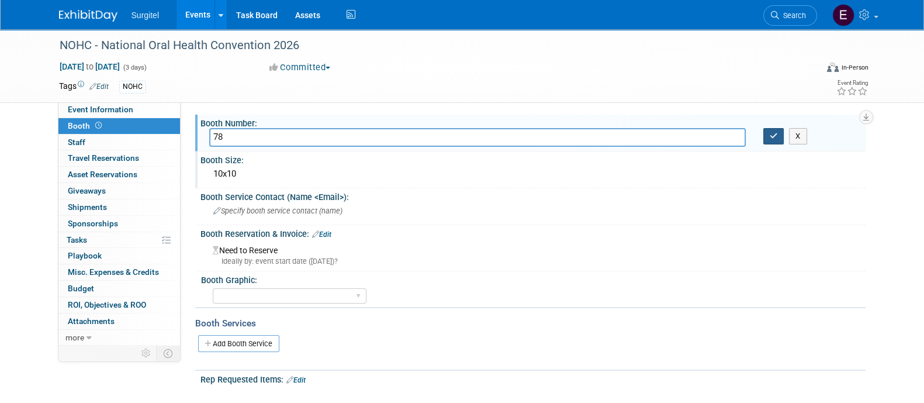
type input "78"
click at [777, 138] on icon "button" at bounding box center [773, 136] width 8 height 8
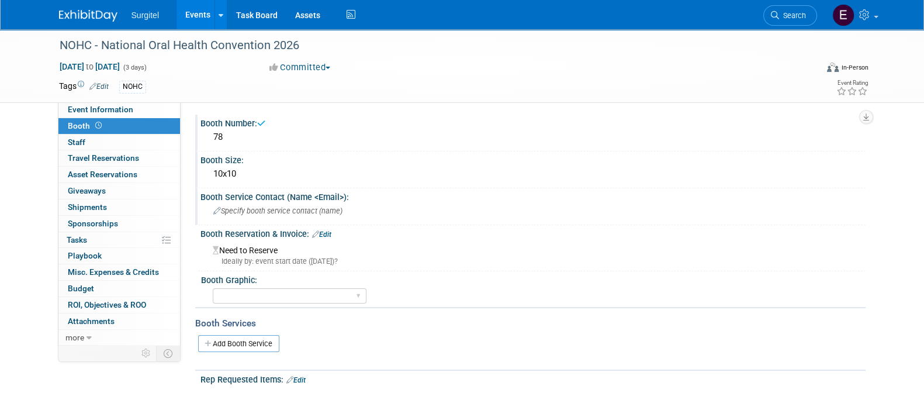
click at [315, 210] on span "Specify booth service contact (name )" at bounding box center [277, 210] width 129 height 9
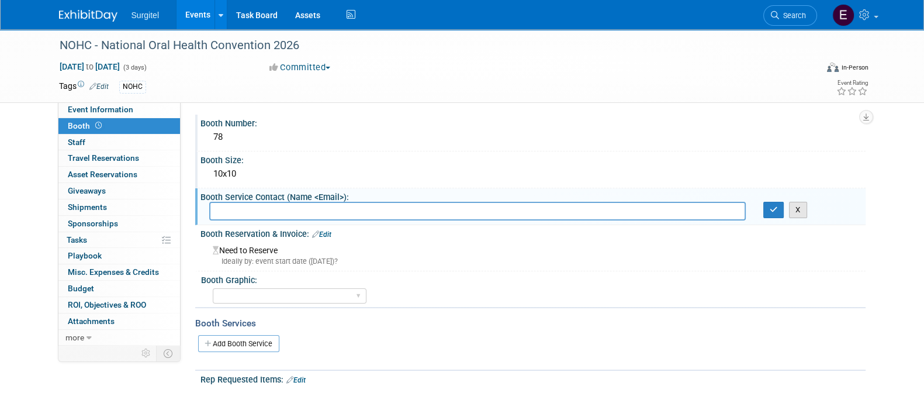
click at [797, 212] on button "X" at bounding box center [798, 210] width 18 height 16
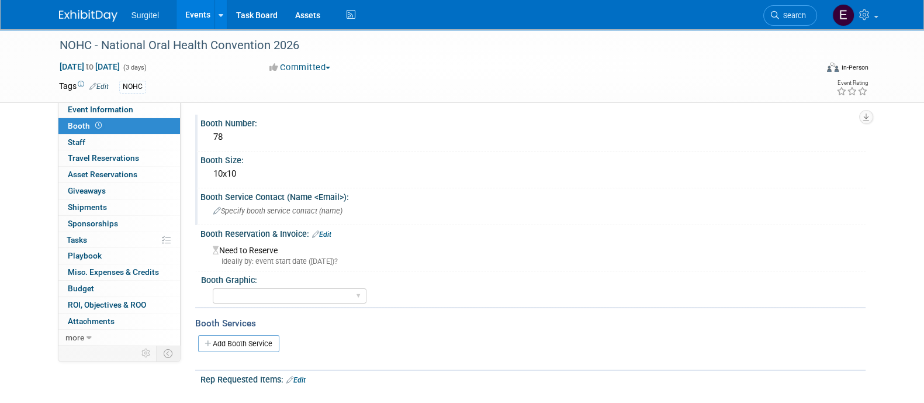
click at [328, 230] on link "Edit" at bounding box center [321, 234] width 19 height 8
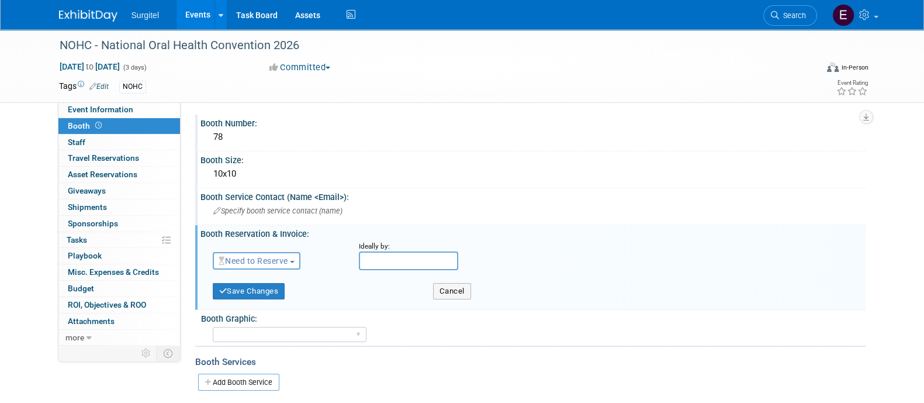
click at [285, 256] on span "Need to Reserve" at bounding box center [254, 260] width 70 height 9
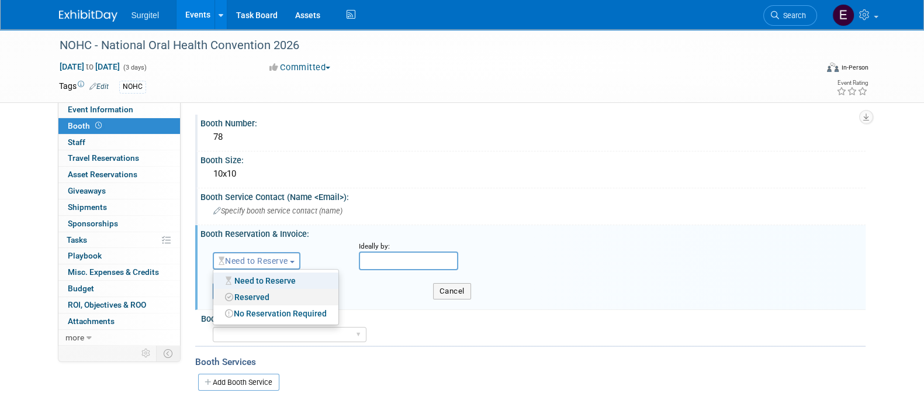
click at [256, 292] on link "Reserved" at bounding box center [275, 297] width 125 height 16
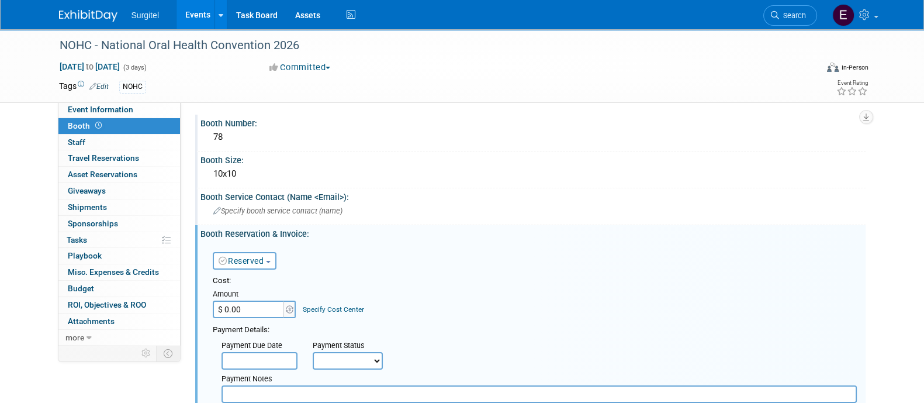
click at [259, 305] on input "$ 0.00" at bounding box center [249, 309] width 73 height 18
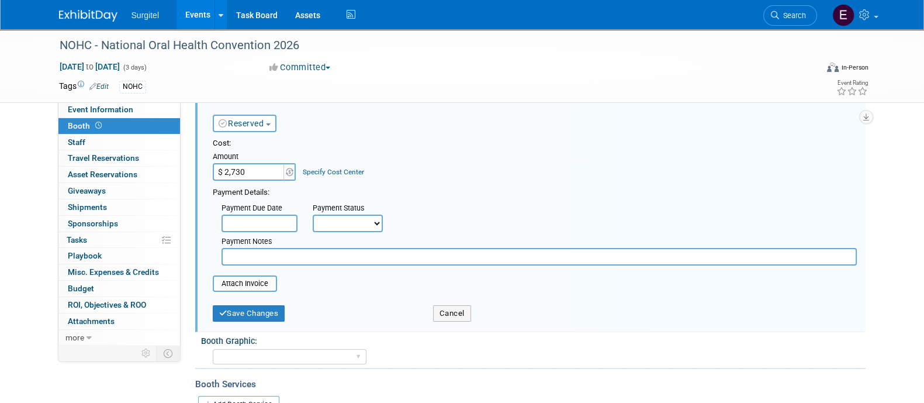
scroll to position [140, 0]
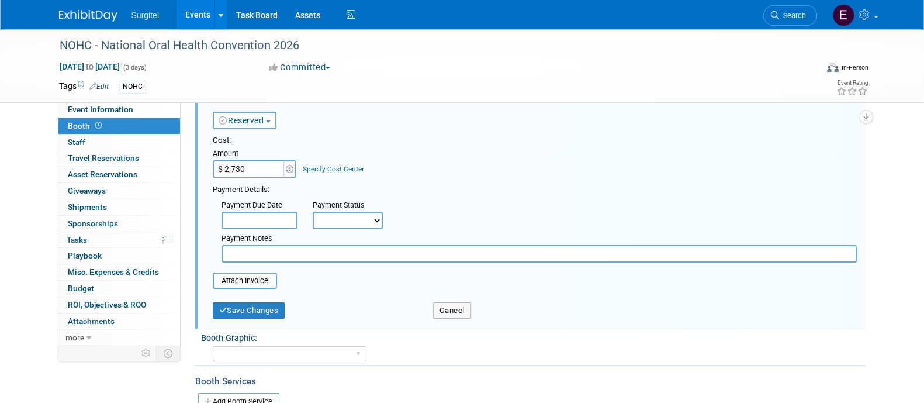
type input "$ 2,730.00"
click at [371, 214] on select "Not Paid Yet Partially Paid Paid in Full" at bounding box center [348, 221] width 70 height 18
select select "1"
click at [313, 212] on select "Not Paid Yet Partially Paid Paid in Full" at bounding box center [348, 221] width 70 height 18
click at [242, 312] on button "Save Changes" at bounding box center [249, 310] width 72 height 16
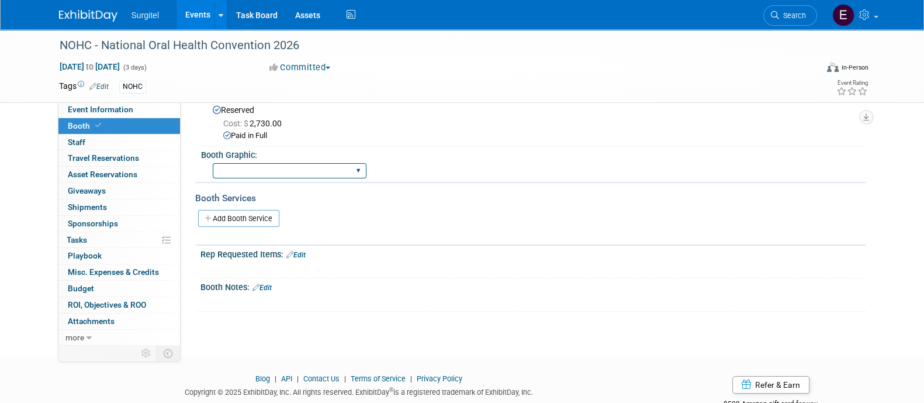
click at [258, 169] on select "Big Island Booth 10x20 Backlit 8' Fabric Popup 10' Light Box 2' Fabric Banner N…" at bounding box center [290, 171] width 154 height 16
select select "8' Fabric Popup"
click at [213, 163] on select "Big Island Booth 10x20 Backlit 8' Fabric Popup 10' Light Box 2' Fabric Banner N…" at bounding box center [290, 171] width 154 height 16
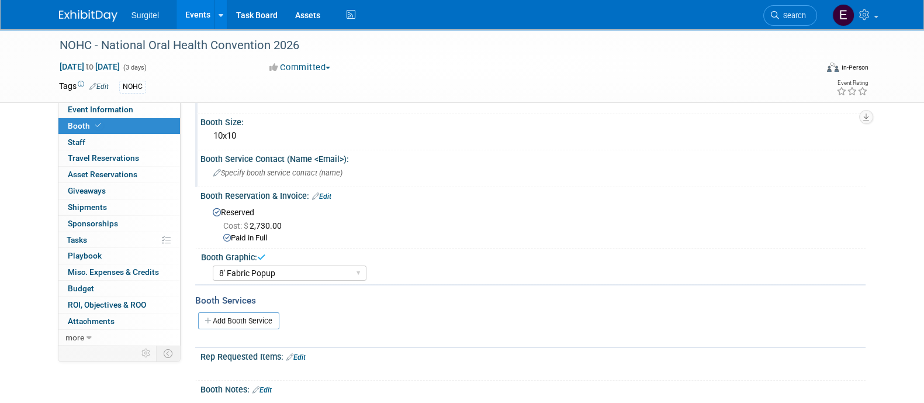
scroll to position [1, 0]
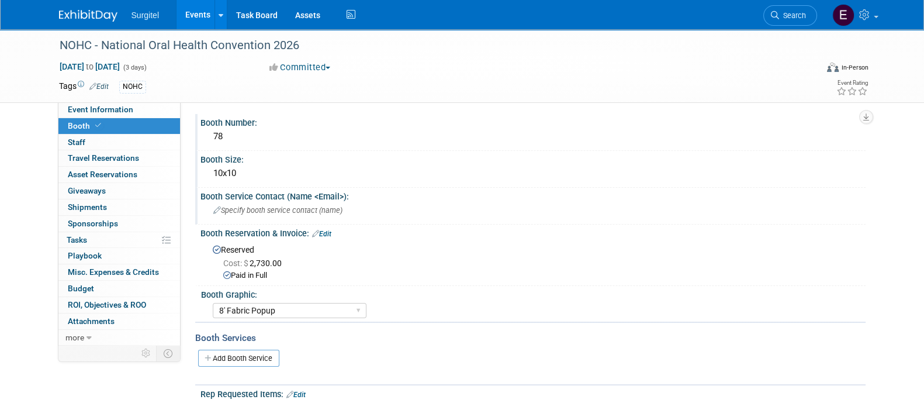
click at [192, 8] on link "Events" at bounding box center [197, 14] width 43 height 29
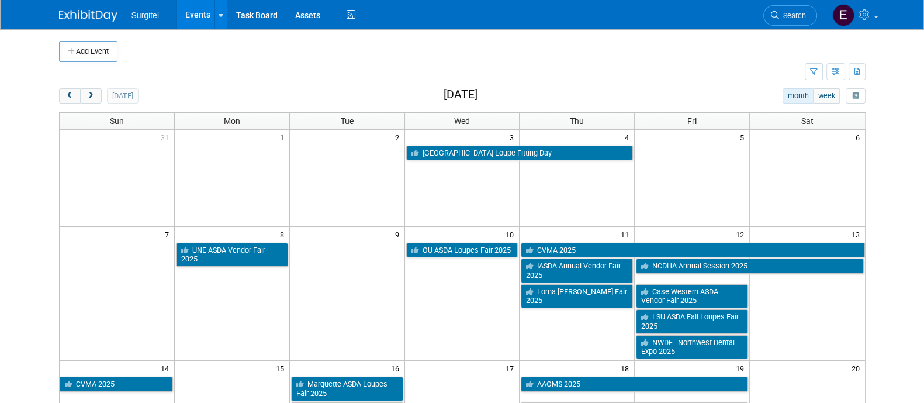
click at [807, 14] on link "Search" at bounding box center [790, 15] width 54 height 20
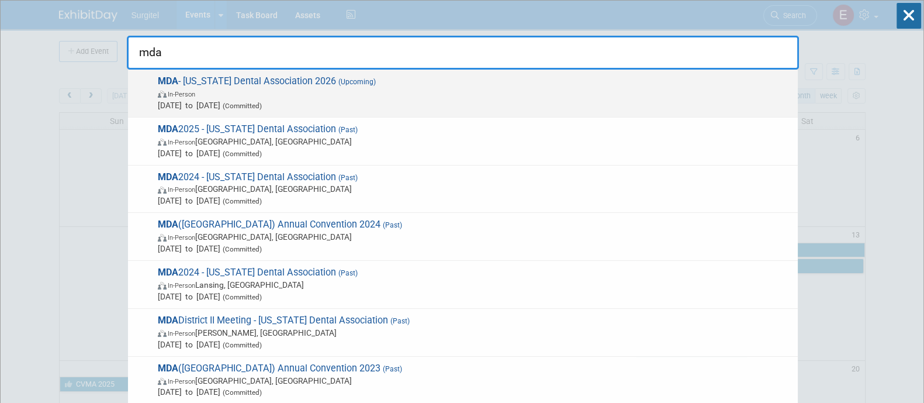
type input "mda"
click at [655, 74] on div "MDA - Michigan Dental Association 2026 (Upcoming) In-Person Apr 30, 2026 to May…" at bounding box center [463, 94] width 670 height 48
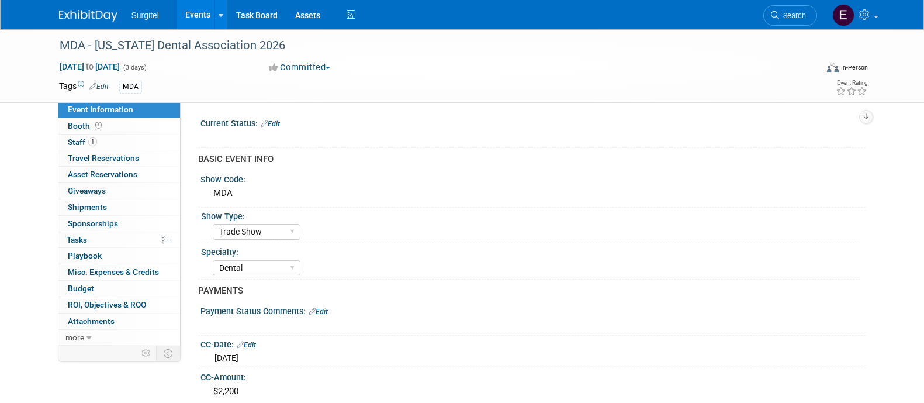
select select "Trade Show"
select select "Dental"
select select "Rewards - 12003"
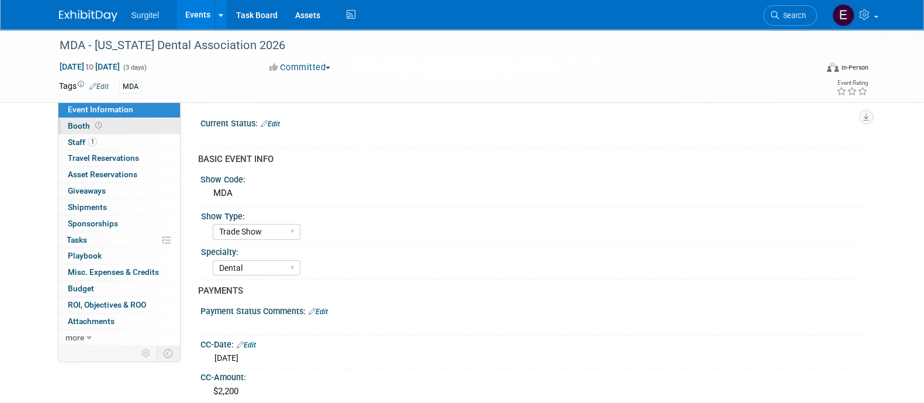
click at [91, 124] on span "Booth" at bounding box center [86, 125] width 36 height 9
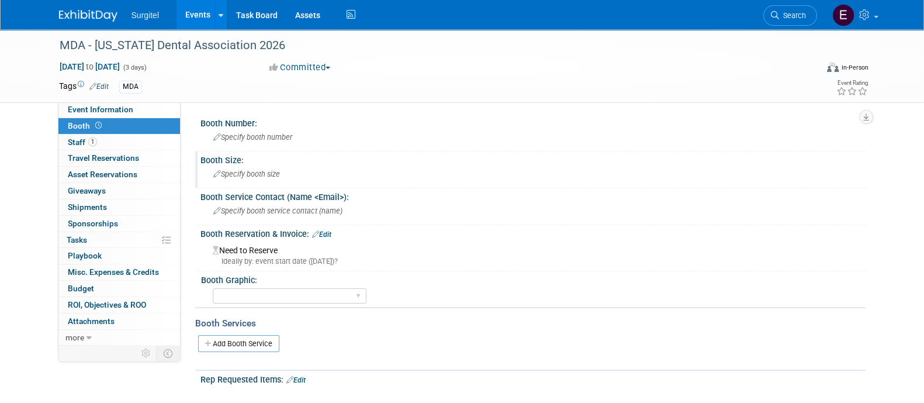
click at [240, 168] on div "Specify booth size" at bounding box center [532, 174] width 647 height 18
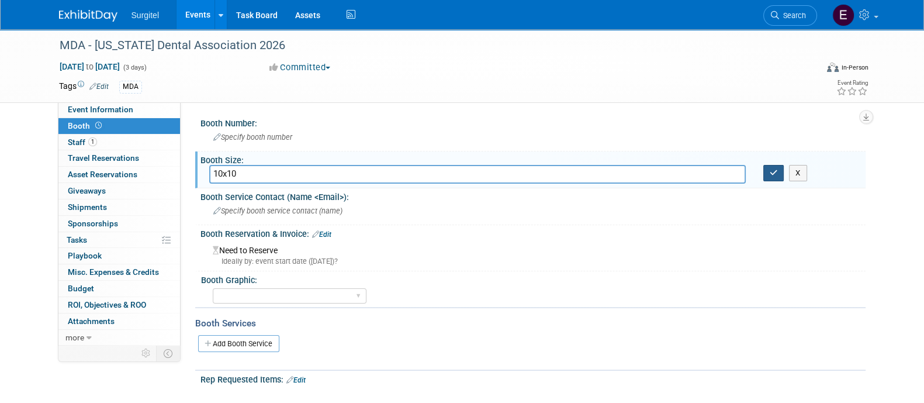
type input "10x10"
click at [778, 174] on button "button" at bounding box center [773, 173] width 21 height 16
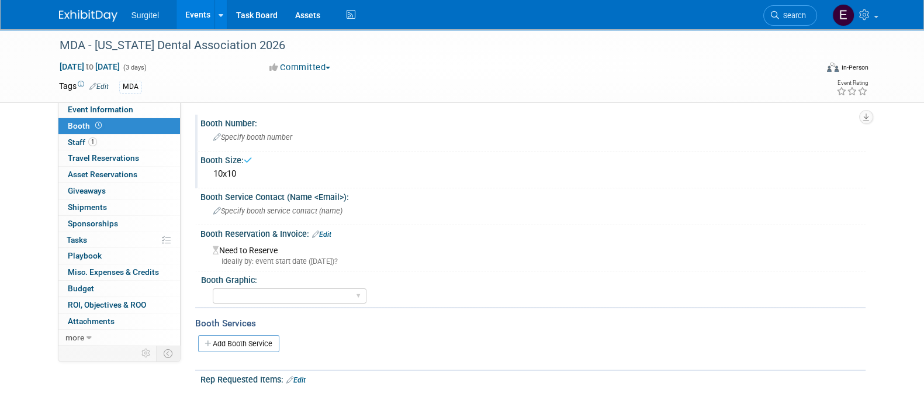
click at [280, 130] on div "Specify booth number" at bounding box center [532, 137] width 647 height 18
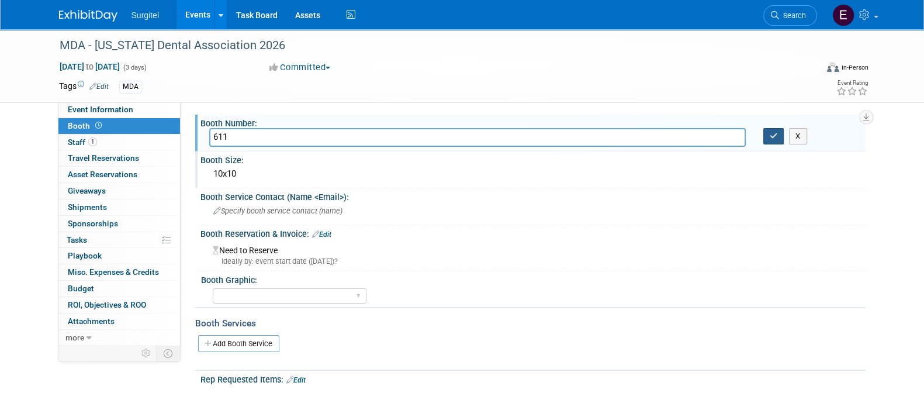
type input "611"
click at [780, 136] on button "button" at bounding box center [773, 136] width 21 height 16
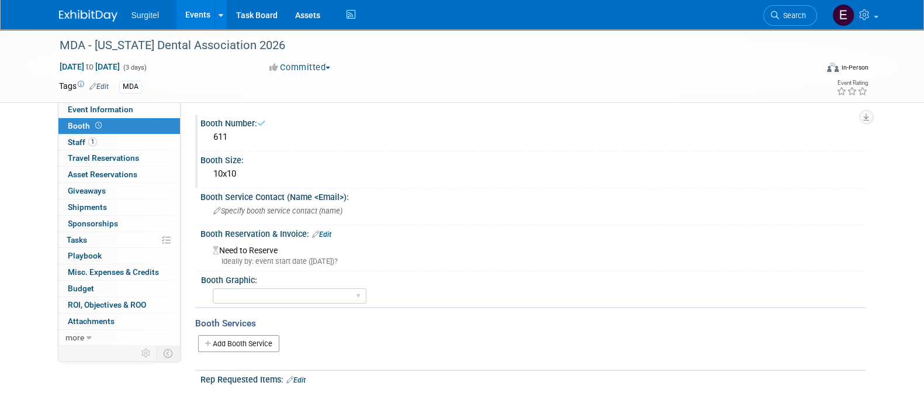
click at [328, 232] on link "Edit" at bounding box center [321, 234] width 19 height 8
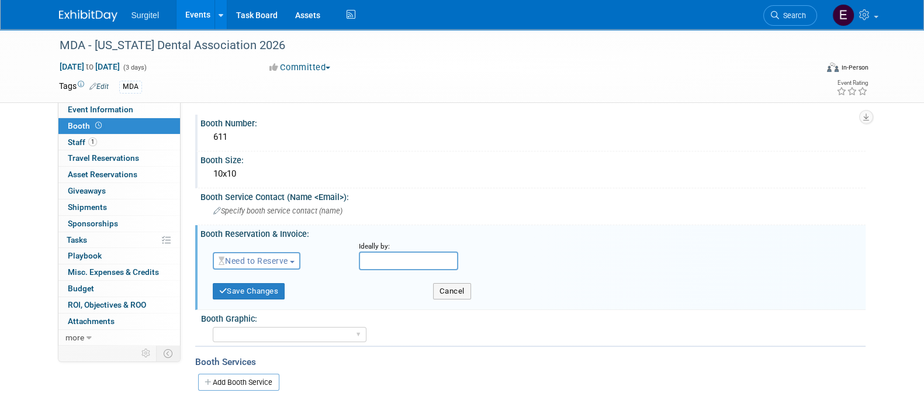
click at [287, 259] on span "Need to Reserve" at bounding box center [254, 260] width 70 height 9
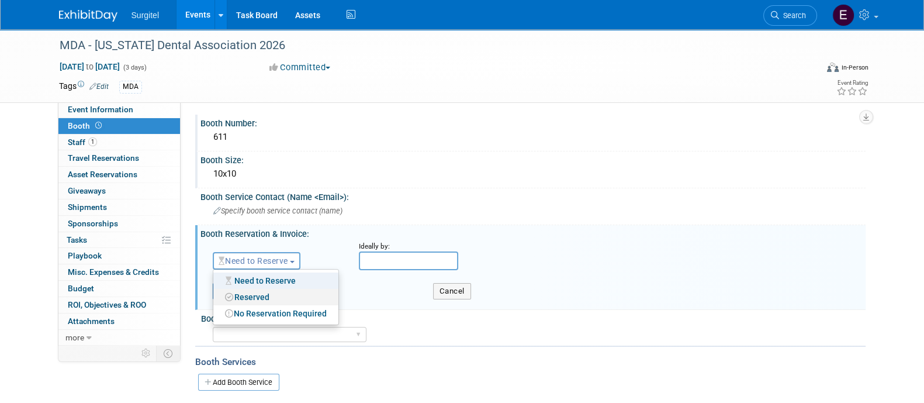
click at [280, 290] on link "Reserved" at bounding box center [275, 297] width 125 height 16
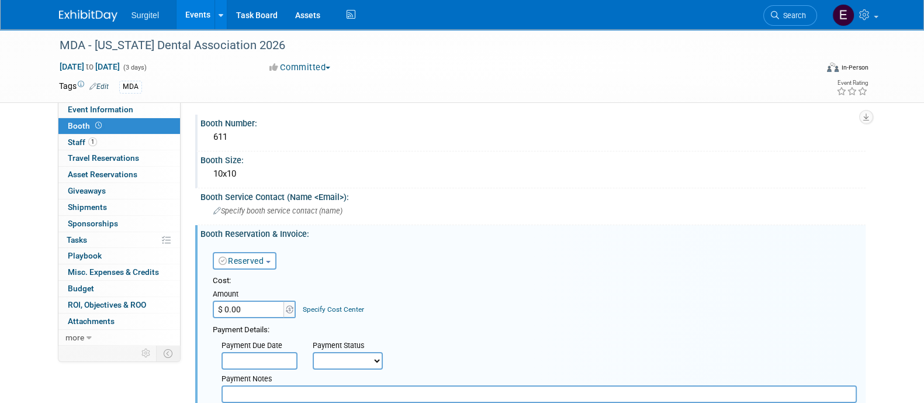
click at [270, 303] on input "$ 0.00" at bounding box center [249, 309] width 73 height 18
type input "$ 2,200.00"
click at [335, 355] on select "Not Paid Yet Partially Paid Paid in Full" at bounding box center [348, 361] width 70 height 18
select select "1"
click at [313, 352] on select "Not Paid Yet Partially Paid Paid in Full" at bounding box center [348, 361] width 70 height 18
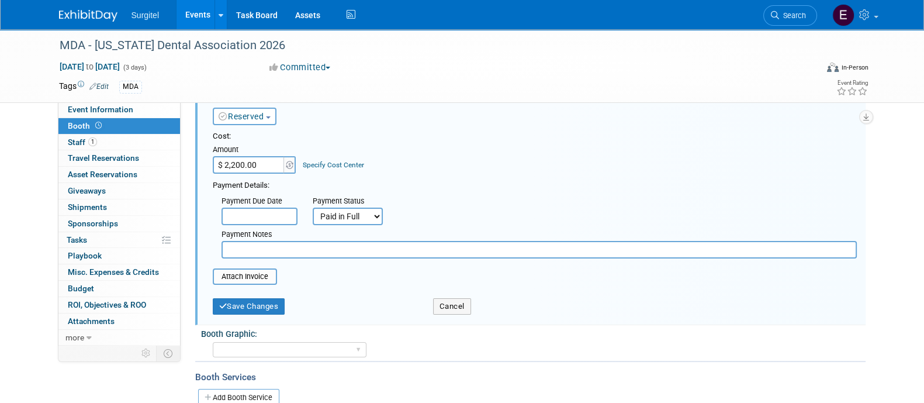
scroll to position [156, 0]
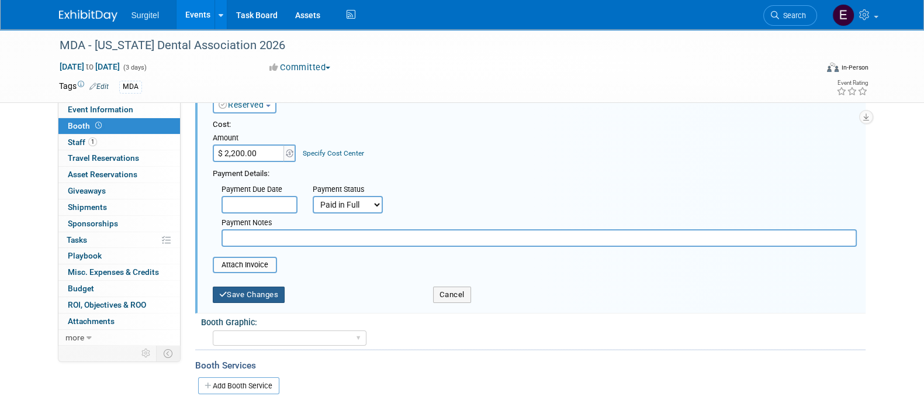
click at [259, 296] on button "Save Changes" at bounding box center [249, 294] width 72 height 16
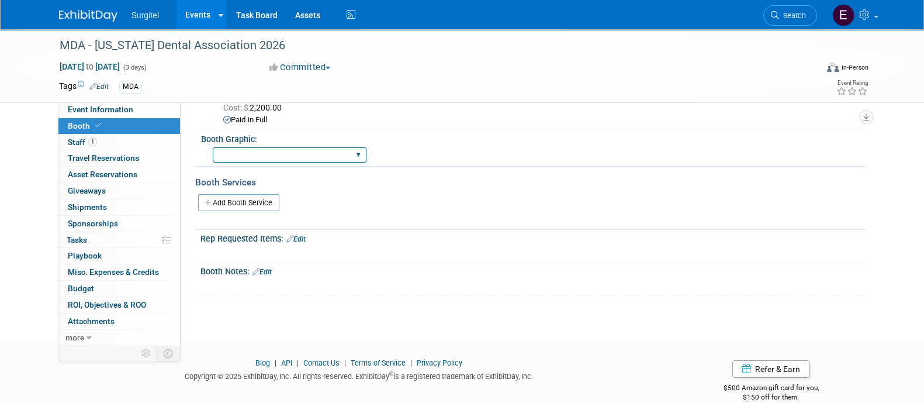
click at [294, 153] on select "Big Island Booth 10x20 Backlit 8' Fabric Popup 10' Light Box 2' Fabric Banner N…" at bounding box center [290, 155] width 154 height 16
select select "8' Fabric Popup"
click at [213, 147] on select "Big Island Booth 10x20 Backlit 8' Fabric Popup 10' Light Box 2' Fabric Banner N…" at bounding box center [290, 155] width 154 height 16
click at [146, 110] on link "Event Information" at bounding box center [119, 110] width 122 height 16
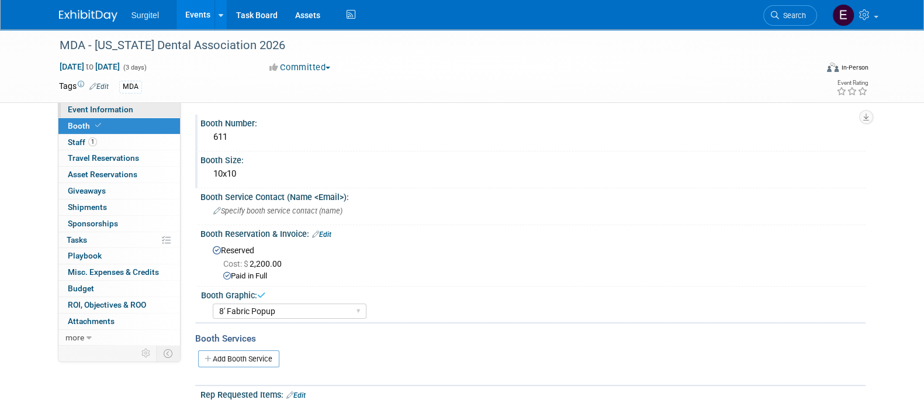
select select "Trade Show"
select select "Dental"
select select "Rewards - 12003"
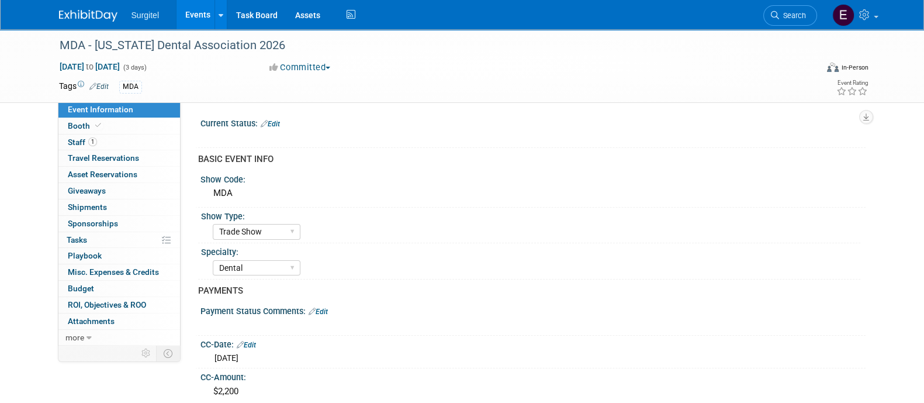
click at [189, 16] on link "Events" at bounding box center [197, 14] width 43 height 29
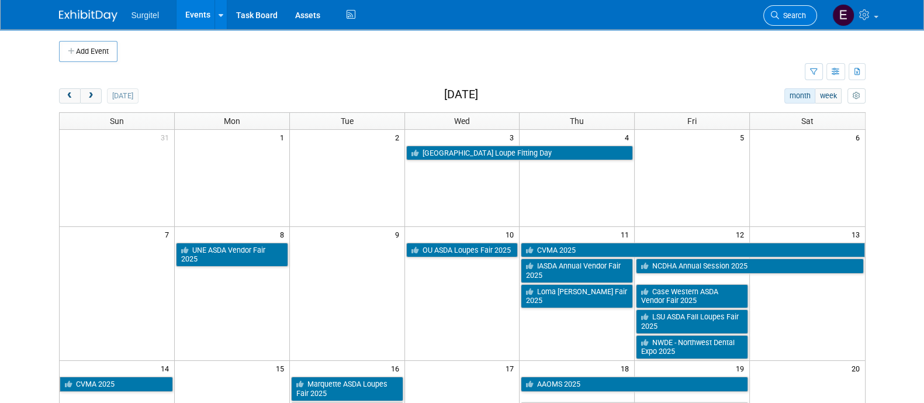
click at [785, 12] on span "Search" at bounding box center [792, 15] width 27 height 9
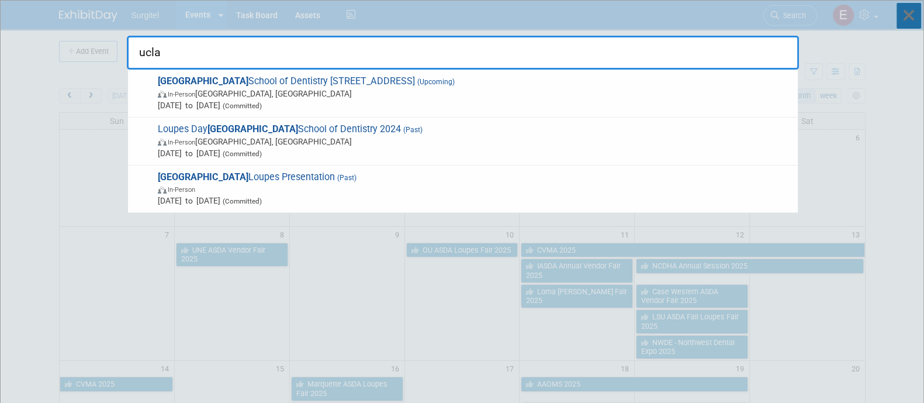
click at [906, 15] on icon at bounding box center [908, 16] width 25 height 26
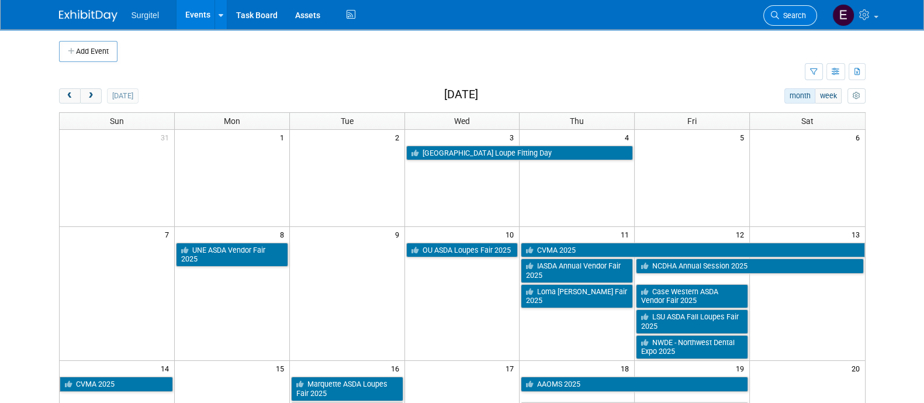
click at [790, 12] on span "Search" at bounding box center [792, 15] width 27 height 9
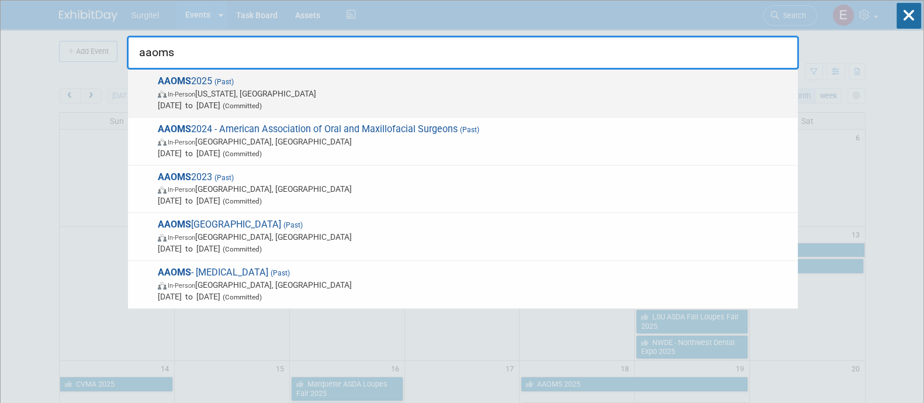
type input "aaoms"
click at [694, 113] on div "AAOMS 2025 (Past) In-Person [US_STATE], [GEOGRAPHIC_DATA] [DATE] to [DATE] (Com…" at bounding box center [463, 94] width 670 height 48
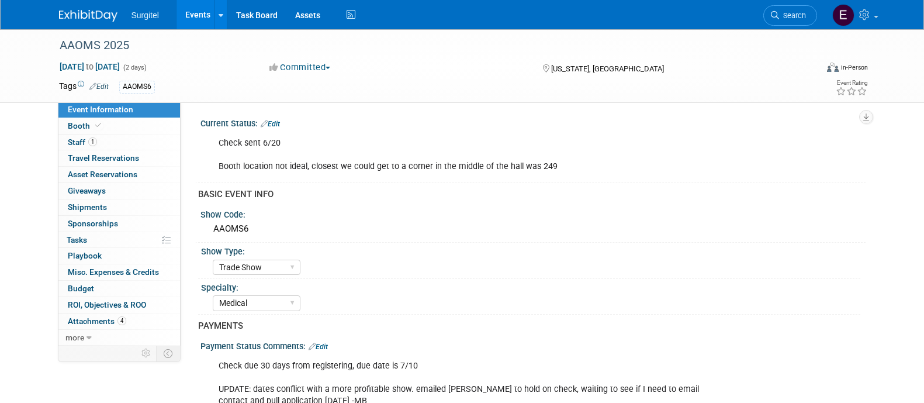
select select "Trade Show"
select select "Medical"
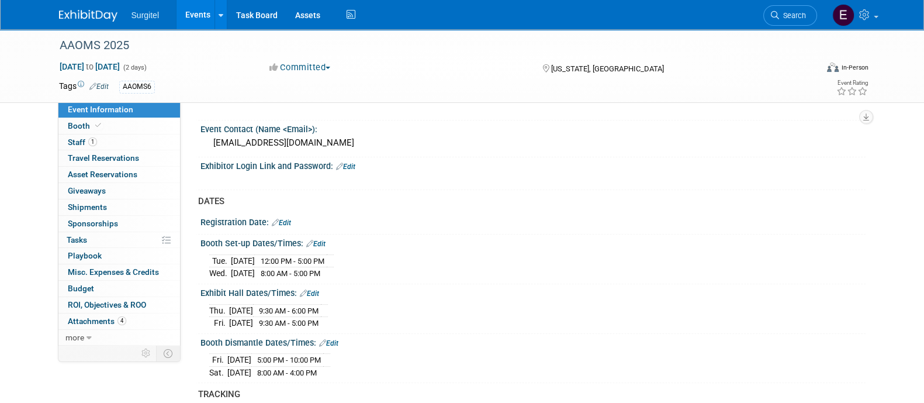
scroll to position [1055, 0]
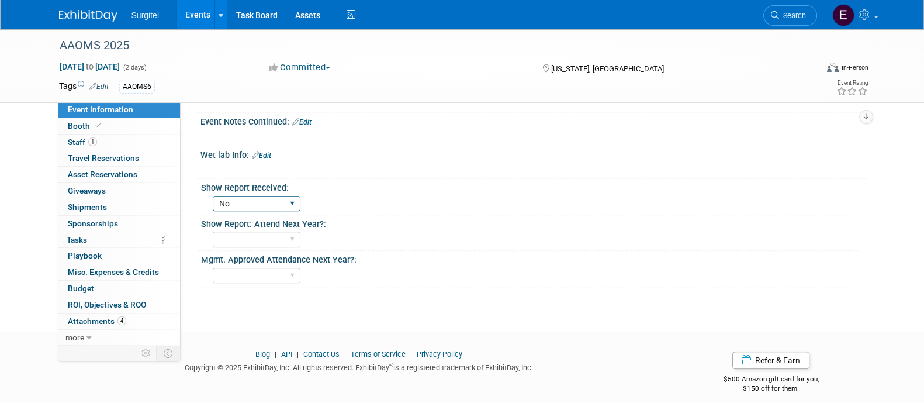
click at [263, 196] on select "No Yes" at bounding box center [257, 204] width 88 height 16
select select "Yes"
click at [213, 196] on select "No Yes" at bounding box center [257, 204] width 88 height 16
click at [129, 314] on link "4 Attachments 4" at bounding box center [119, 321] width 122 height 16
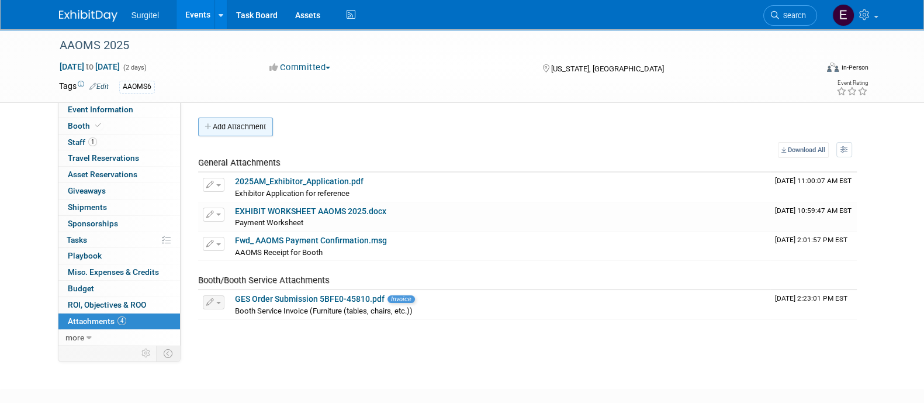
click at [235, 120] on button "Add Attachment" at bounding box center [235, 126] width 75 height 19
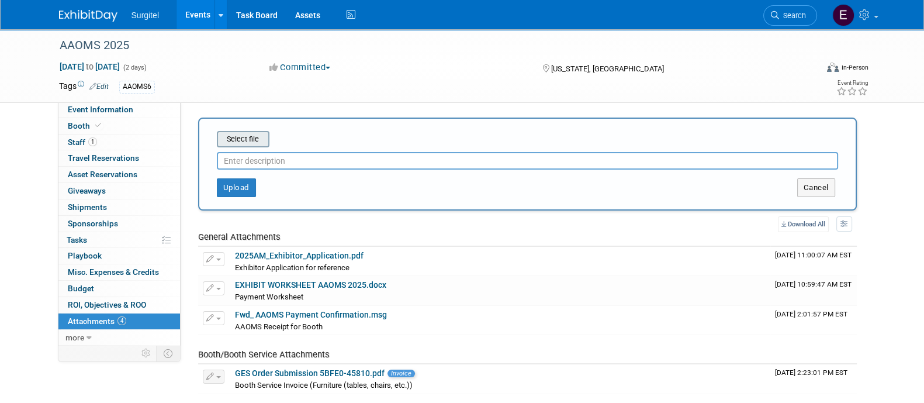
click at [237, 132] on input "file" at bounding box center [198, 139] width 139 height 14
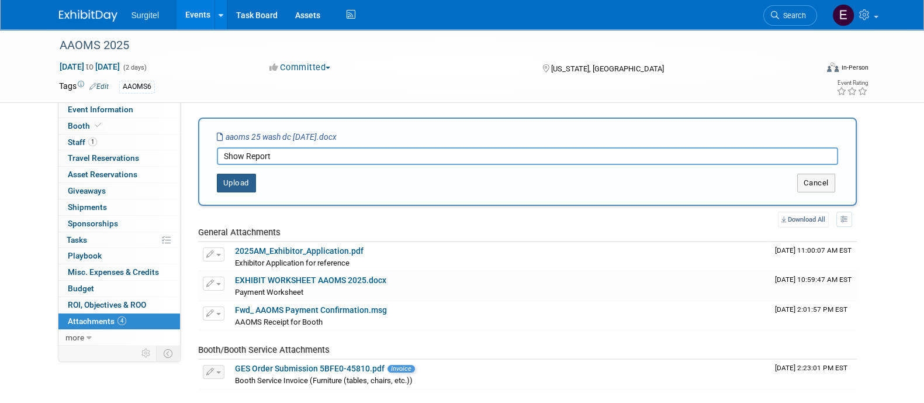
type input "Show Report"
click at [223, 185] on button "Upload" at bounding box center [236, 183] width 39 height 19
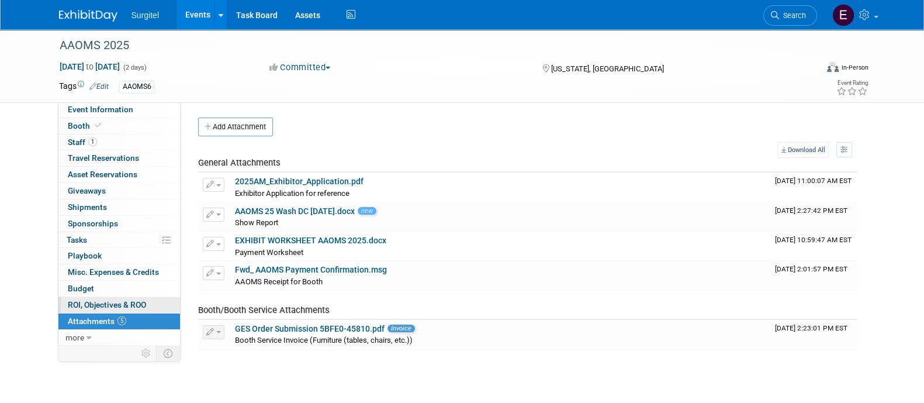
click at [117, 305] on span "ROI, Objectives & ROO 0" at bounding box center [107, 304] width 78 height 9
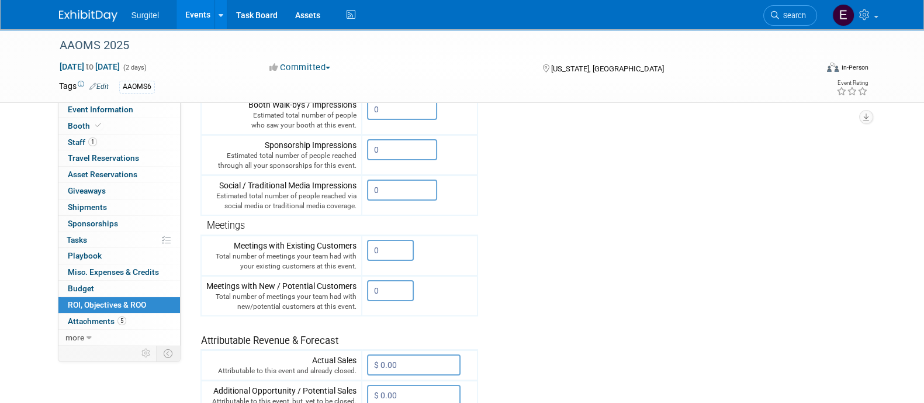
scroll to position [251, 0]
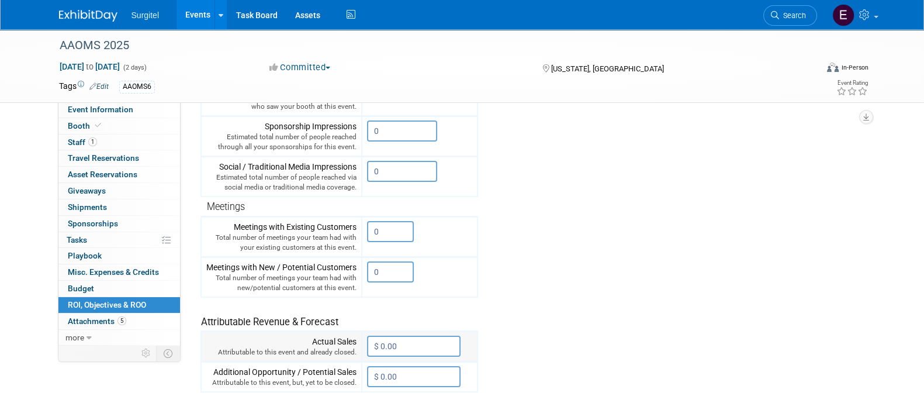
click at [435, 342] on input "$ 0.00" at bounding box center [413, 345] width 93 height 21
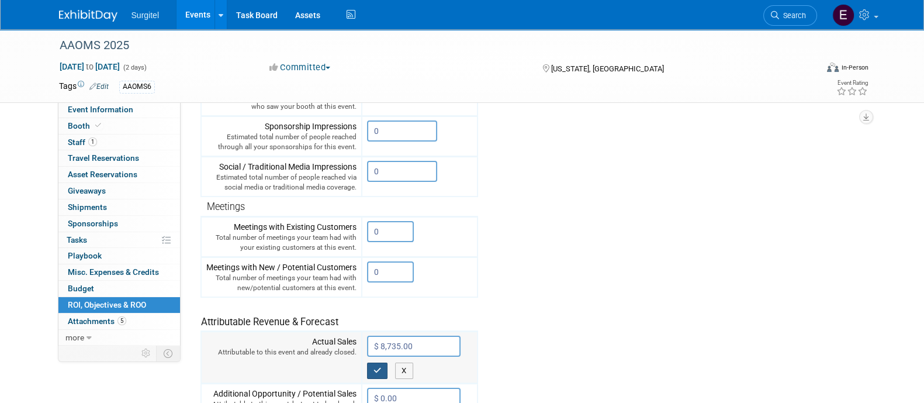
click at [383, 362] on button "button" at bounding box center [377, 370] width 21 height 16
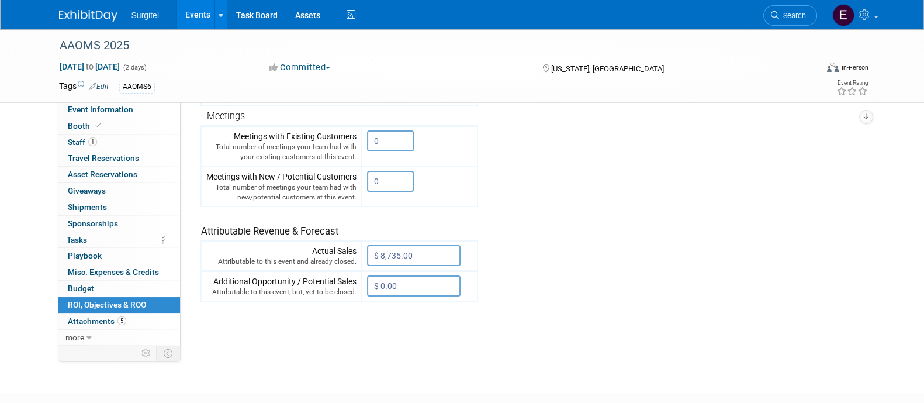
scroll to position [342, 0]
click at [399, 247] on input "$ 8,735.00" at bounding box center [413, 254] width 93 height 21
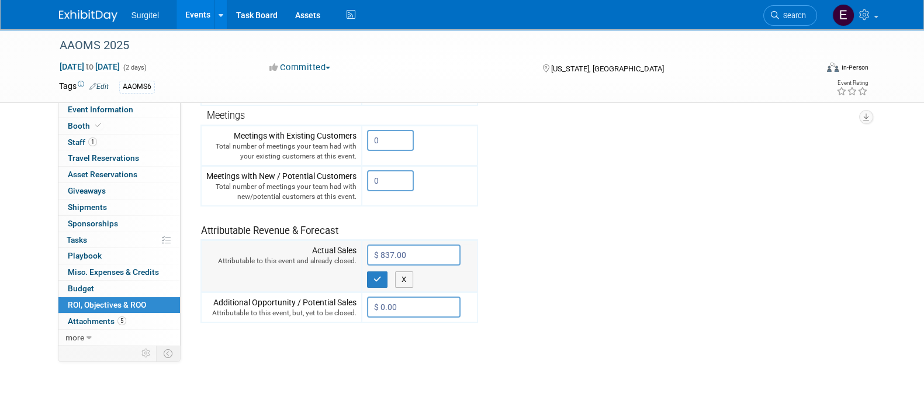
type input "$ 8,375.00"
click at [380, 275] on icon "button" at bounding box center [377, 279] width 8 height 8
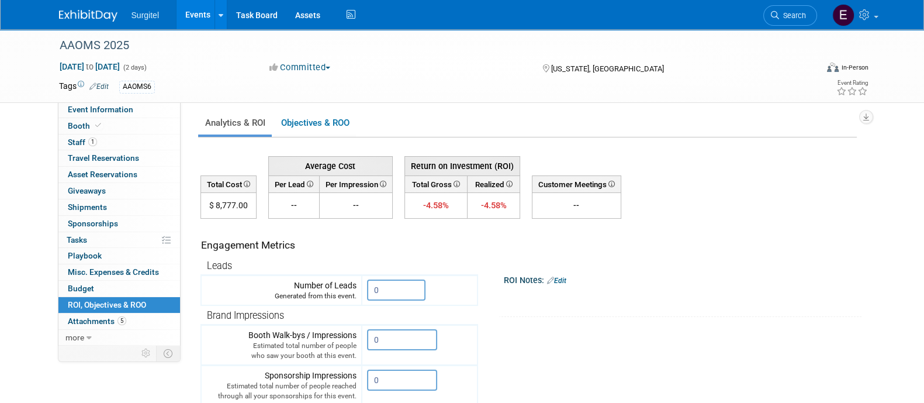
scroll to position [0, 0]
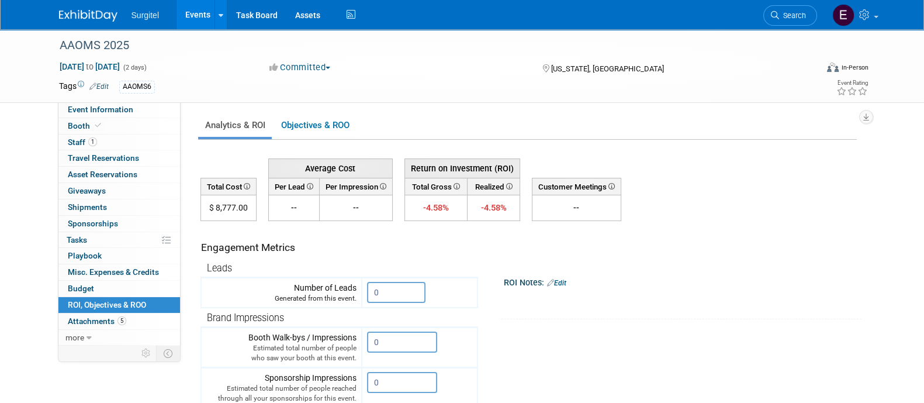
click at [203, 11] on link "Events" at bounding box center [197, 14] width 43 height 29
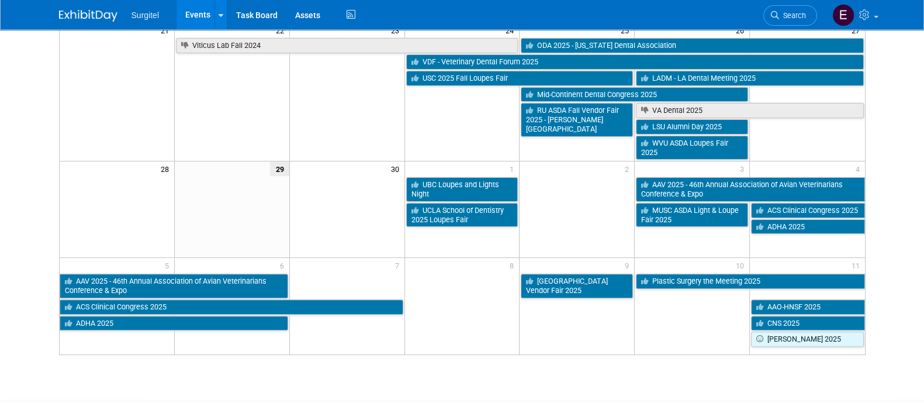
scroll to position [436, 0]
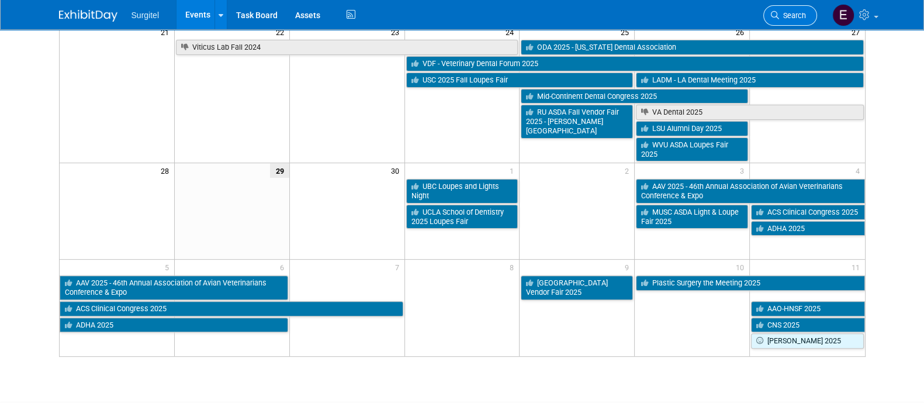
click at [792, 11] on span "Search" at bounding box center [792, 15] width 27 height 9
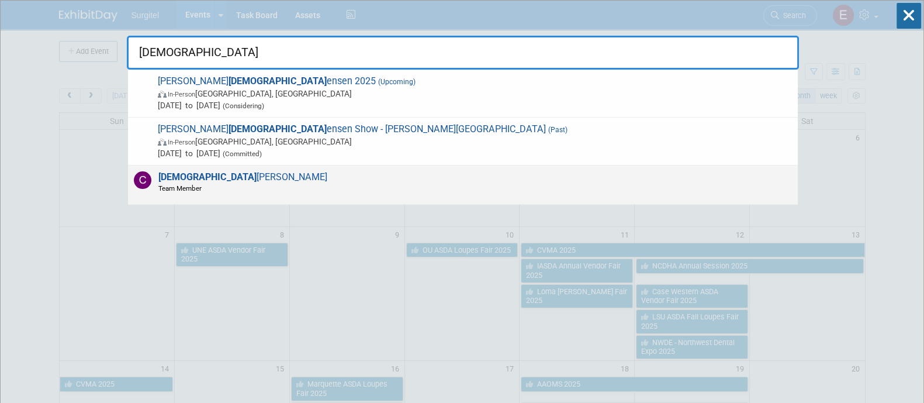
type input "[DEMOGRAPHIC_DATA]"
click at [663, 172] on div "[DEMOGRAPHIC_DATA] [PERSON_NAME] Team Member" at bounding box center [463, 184] width 670 height 39
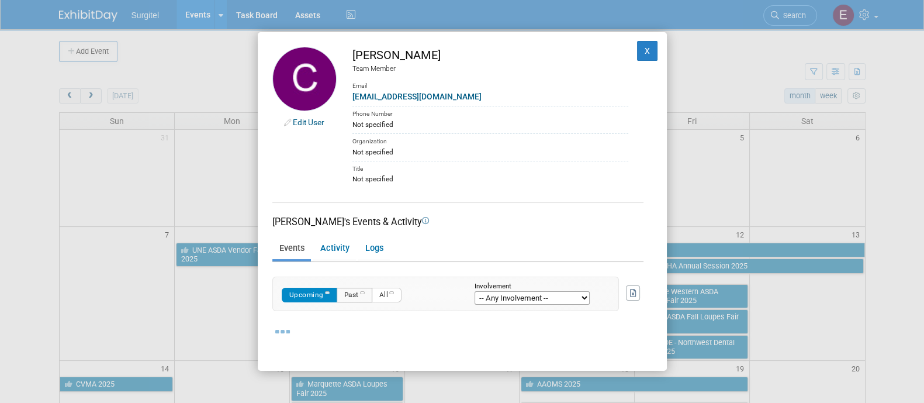
click at [355, 296] on button "Past" at bounding box center [355, 294] width 36 height 15
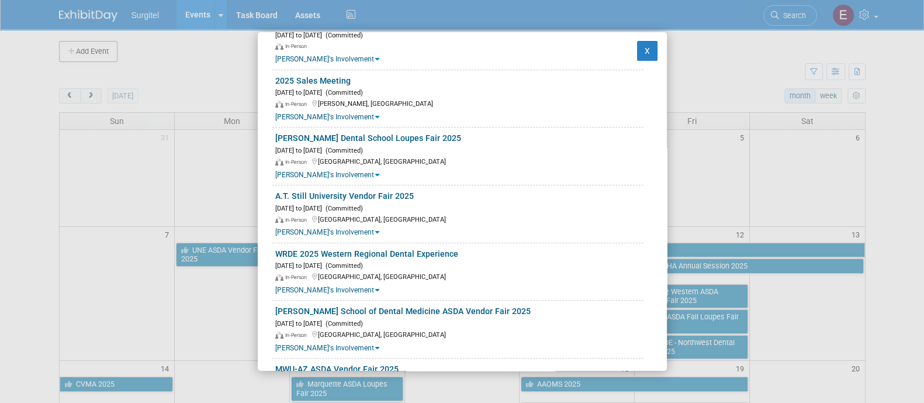
scroll to position [612, 0]
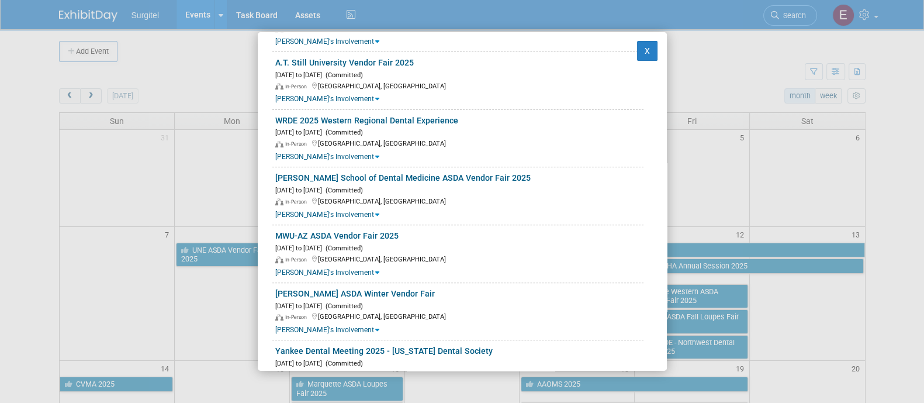
click at [654, 258] on div "Edit User [PERSON_NAME] Team Member Email [EMAIL_ADDRESS][DOMAIN_NAME] Phone Nu…" at bounding box center [462, 201] width 409 height 338
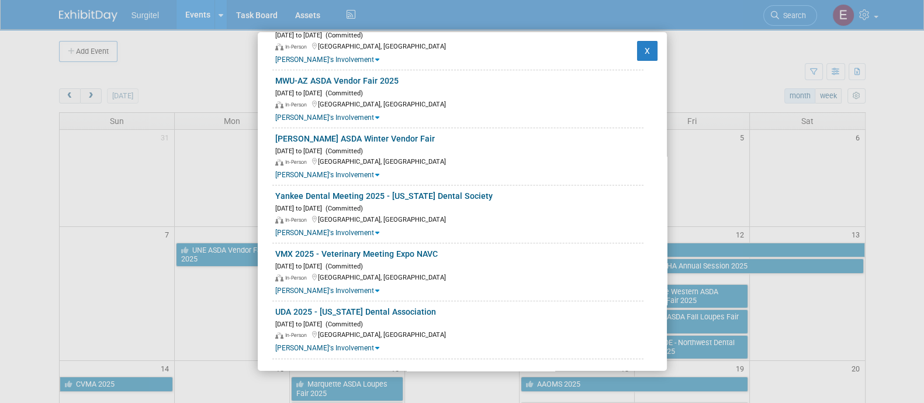
scroll to position [768, 0]
